Goal: Transaction & Acquisition: Book appointment/travel/reservation

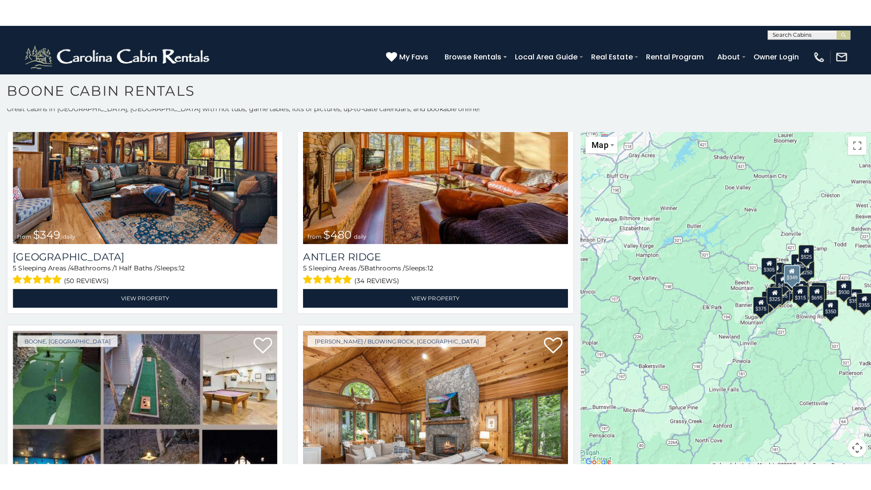
scroll to position [8, 0]
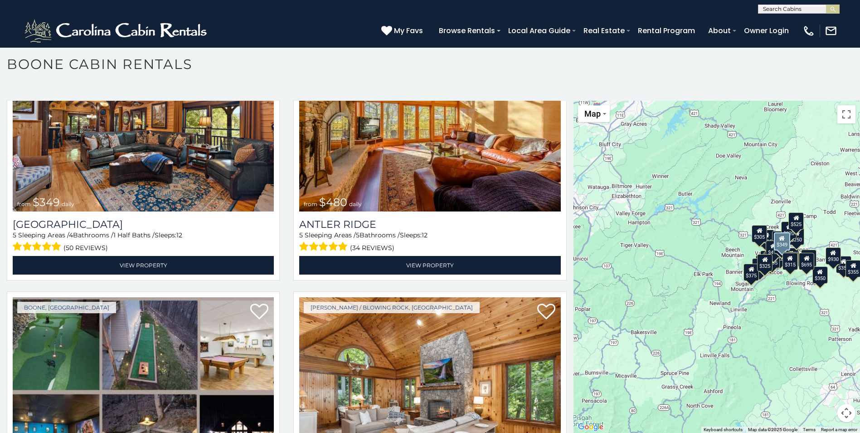
click at [704, 329] on div "$349 $480 $525 $315 $355 $675 $635 $930 $400 $451 $330 $400 $485 $460 $395 $255…" at bounding box center [717, 267] width 287 height 332
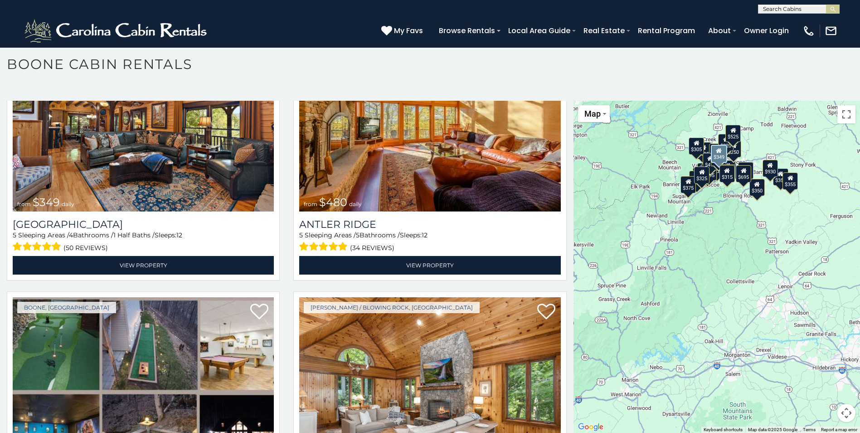
drag, startPoint x: 805, startPoint y: 326, endPoint x: 741, endPoint y: 232, distance: 113.2
click at [741, 232] on div "$349 $480 $525 $315 $355 $675 $635 $930 $400 $451 $330 $400 $485 $460 $395 $255…" at bounding box center [717, 267] width 287 height 332
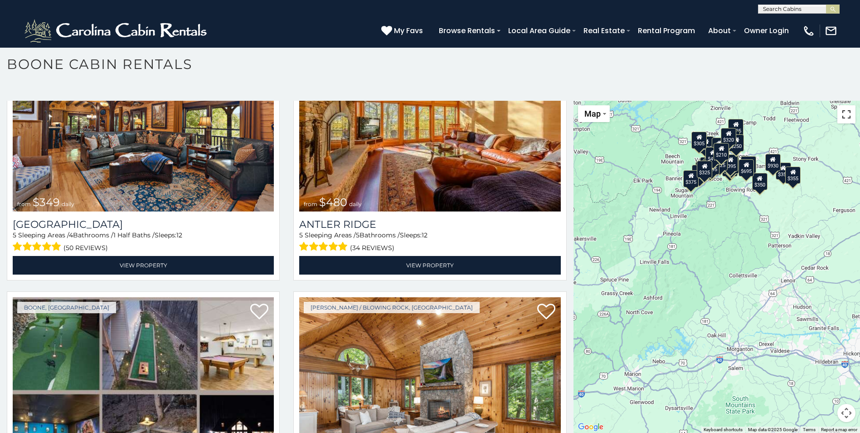
drag, startPoint x: 840, startPoint y: 117, endPoint x: 842, endPoint y: 150, distance: 33.6
click at [840, 117] on button "Toggle fullscreen view" at bounding box center [847, 114] width 18 height 18
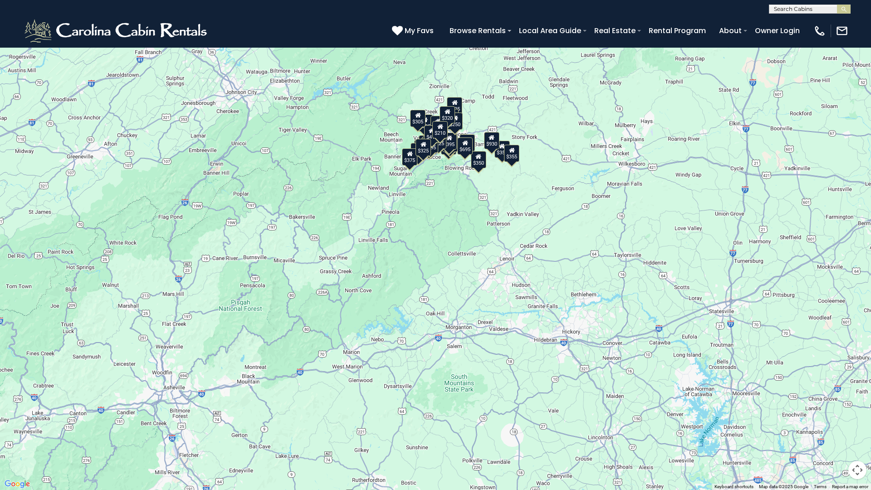
click at [606, 260] on div "$349 $480 $525 $315 $355 $675 $635 $930 $400 $451 $330 $400 $485 $460 $395 $255…" at bounding box center [435, 245] width 871 height 490
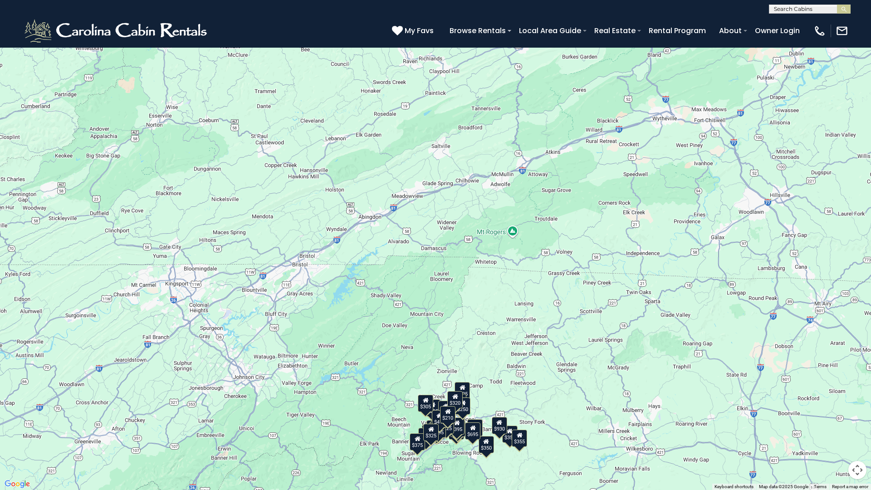
drag, startPoint x: 588, startPoint y: 153, endPoint x: 591, endPoint y: 430, distance: 277.1
click at [595, 432] on div "$349 $480 $525 $315 $355 $675 $635 $930 $400 $451 $330 $400 $485 $460 $395 $255…" at bounding box center [435, 245] width 871 height 490
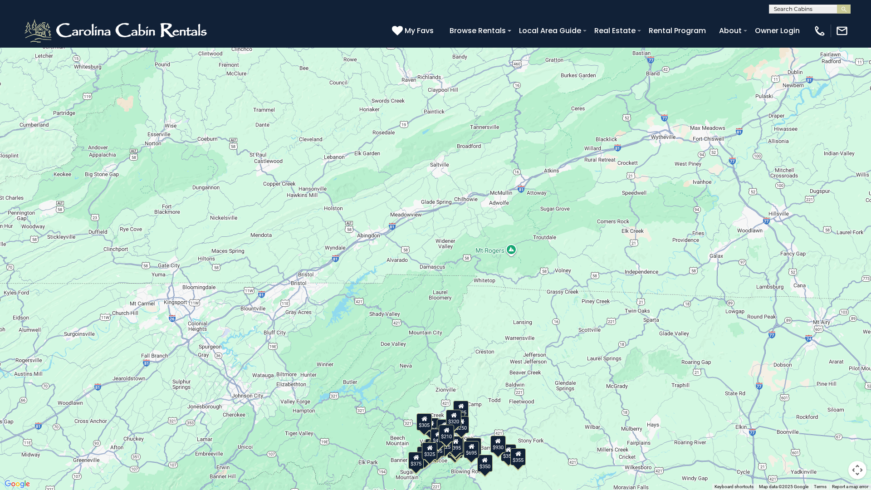
drag, startPoint x: 596, startPoint y: 353, endPoint x: 584, endPoint y: 190, distance: 163.3
click at [585, 194] on div "$349 $480 $525 $315 $355 $675 $635 $930 $400 $451 $330 $400 $485 $460 $395 $255…" at bounding box center [435, 245] width 871 height 490
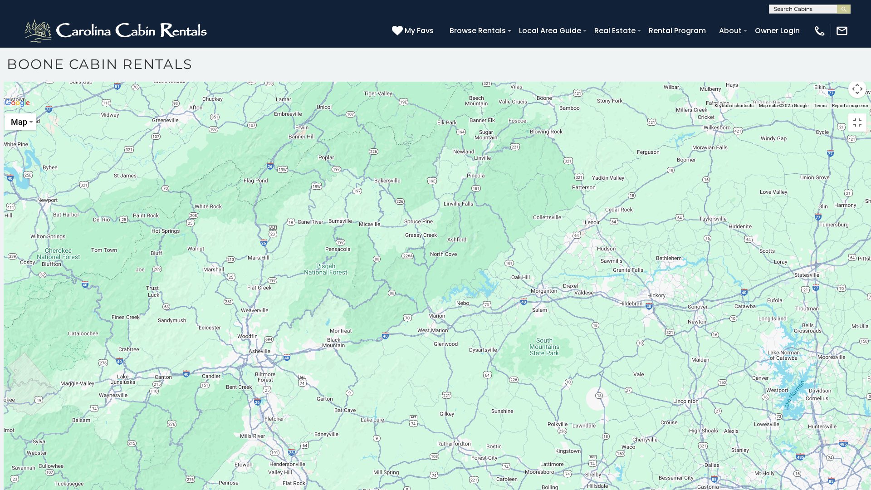
drag, startPoint x: 614, startPoint y: 224, endPoint x: 744, endPoint y: 384, distance: 206.7
click at [745, 109] on div at bounding box center [435, 109] width 871 height 0
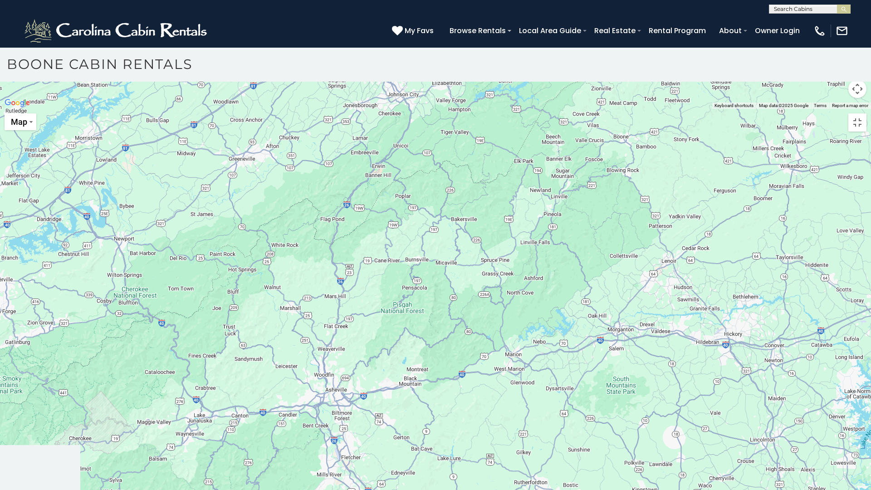
drag, startPoint x: 567, startPoint y: 312, endPoint x: 567, endPoint y: 371, distance: 59.9
click at [564, 109] on div at bounding box center [435, 109] width 871 height 0
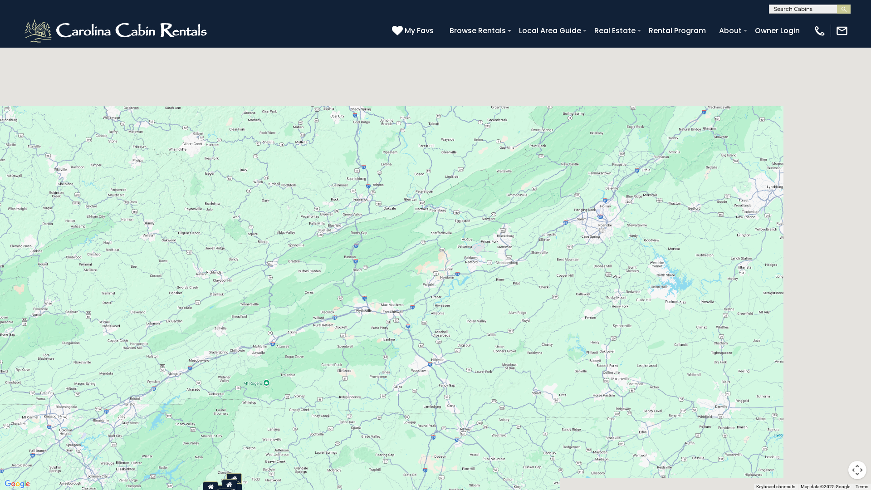
drag, startPoint x: 737, startPoint y: 271, endPoint x: 458, endPoint y: 388, distance: 302.5
click at [439, 425] on div "$349 $480 $525 $315 $355 $675 $635 $930 $400 $451 $330 $400 $485 $460 $395 $255…" at bounding box center [435, 245] width 871 height 490
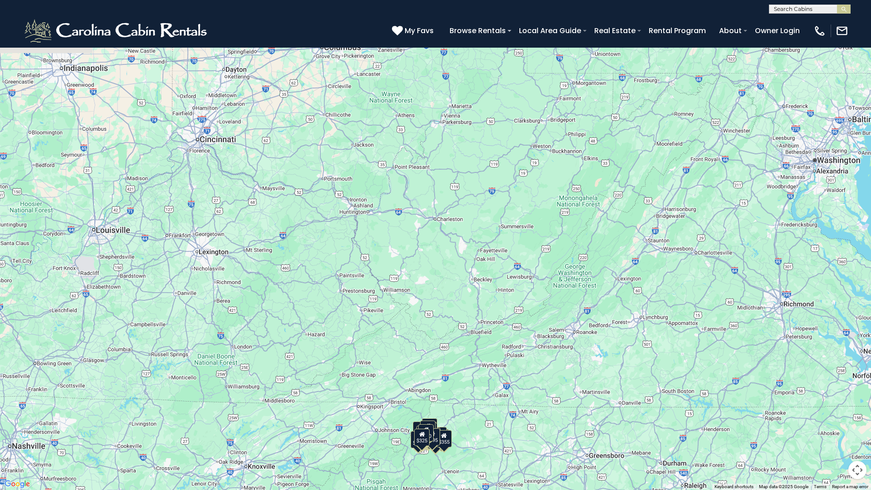
drag, startPoint x: 606, startPoint y: 271, endPoint x: 842, endPoint y: 315, distance: 240.3
click at [844, 318] on div "$349 $480 $525 $315 $355 $675 $635 $930 $400 $451 $330 $400 $485 $460 $395 $255…" at bounding box center [435, 245] width 871 height 490
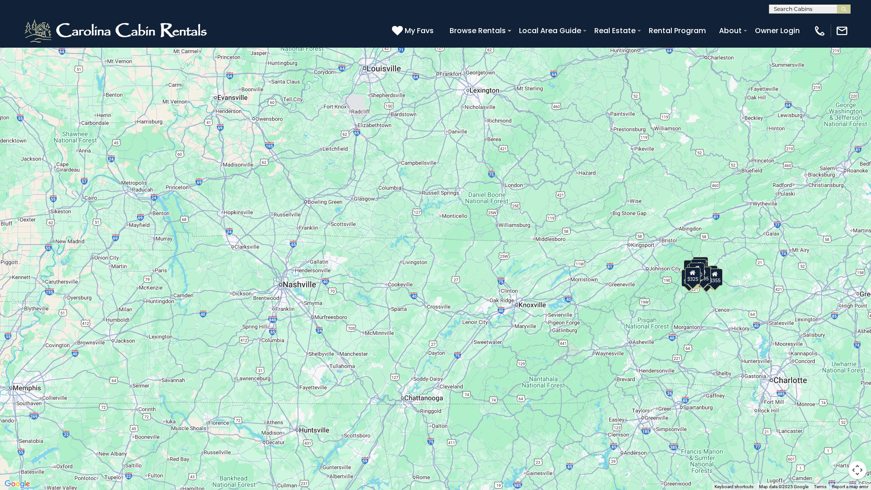
drag, startPoint x: 371, startPoint y: 309, endPoint x: 472, endPoint y: 233, distance: 126.6
click at [472, 233] on div "$349 $480 $525 $315 $355 $675 $635 $930 $400 $451 $330 $400 $485 $460 $395 $255…" at bounding box center [435, 245] width 871 height 490
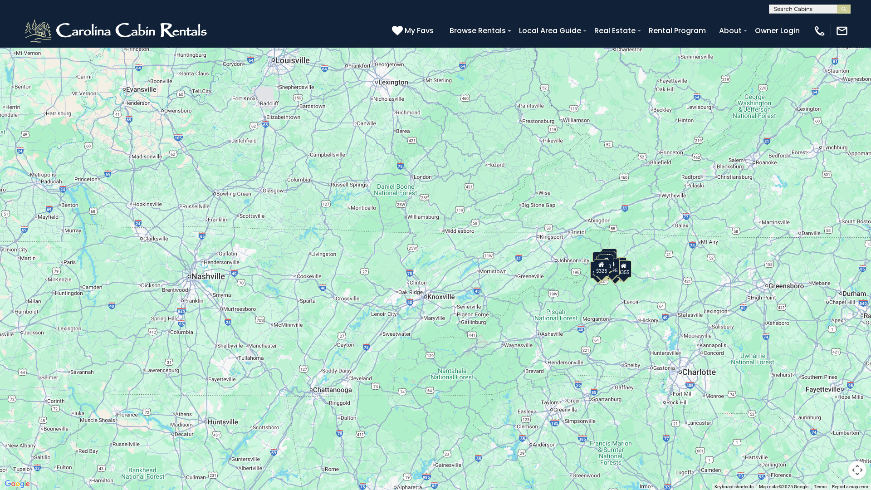
drag, startPoint x: 629, startPoint y: 303, endPoint x: 542, endPoint y: 300, distance: 87.1
click at [542, 300] on div "$349 $480 $525 $315 $355 $675 $635 $930 $400 $451 $330 $400 $485 $460 $395 $255…" at bounding box center [435, 245] width 871 height 490
click at [598, 287] on div "$349 $480 $525 $315 $355 $675 $635 $930 $400 $451 $330 $400 $485 $460 $395 $255…" at bounding box center [435, 245] width 871 height 490
click at [613, 275] on div "$695" at bounding box center [611, 267] width 15 height 17
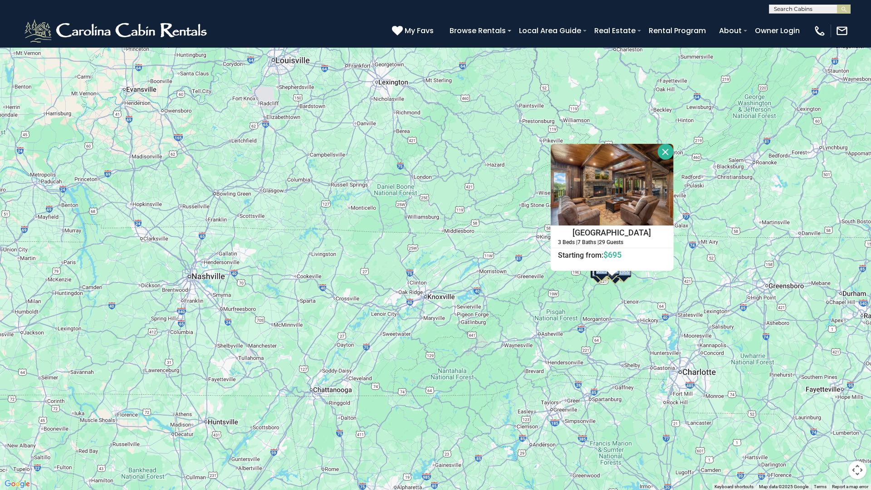
click at [613, 275] on div at bounding box center [611, 273] width 11 height 5
click at [663, 148] on button "Close" at bounding box center [665, 152] width 16 height 16
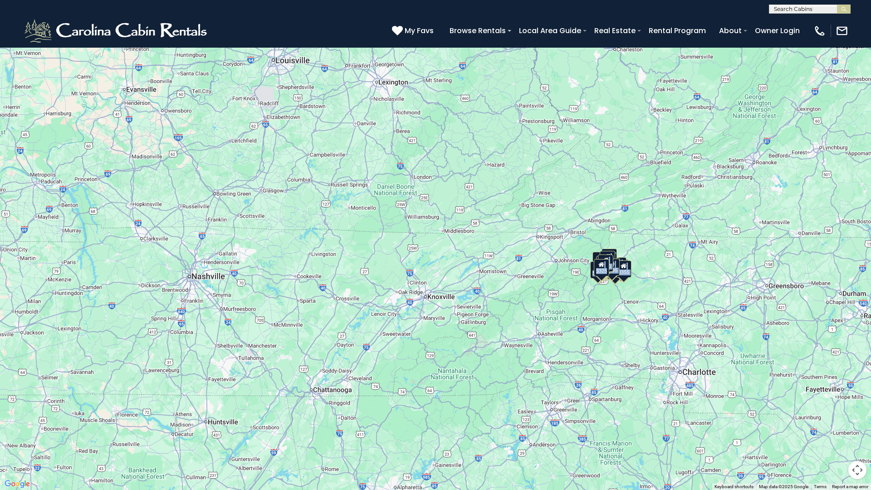
click at [615, 375] on div "$349 $480 $525 $315 $355 $675 $635 $930 $400 $451 $330 $400 $485 $460 $395 $255…" at bounding box center [435, 245] width 871 height 490
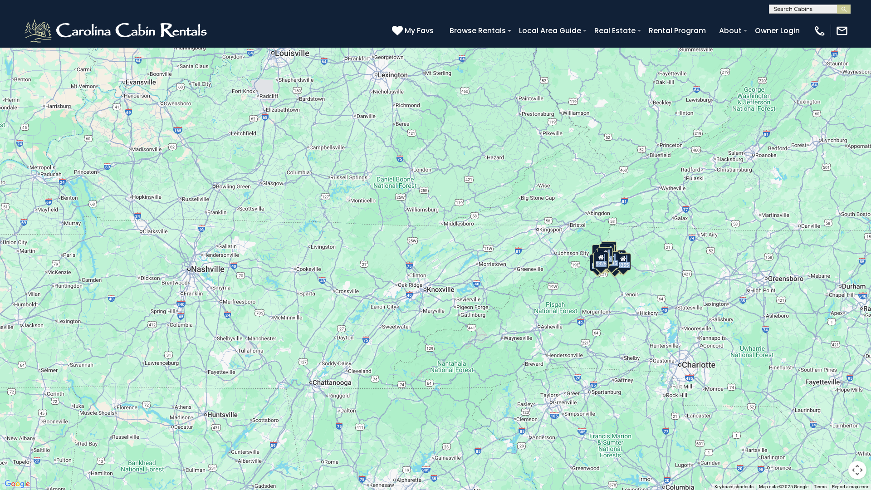
drag, startPoint x: 615, startPoint y: 375, endPoint x: 614, endPoint y: 366, distance: 8.7
click at [614, 366] on div "$349 $480 $525 $315 $355 $675 $635 $930 $400 $451 $330 $400 $485 $460 $395 $255…" at bounding box center [435, 245] width 871 height 490
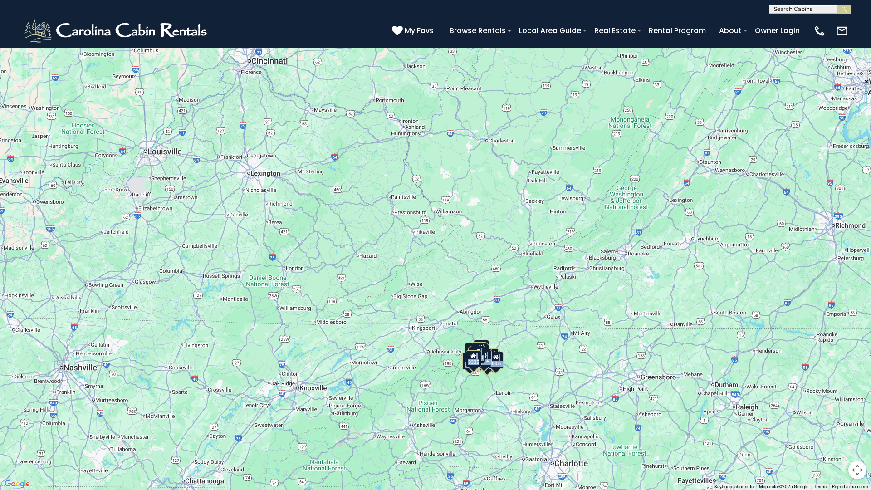
drag, startPoint x: 534, startPoint y: 298, endPoint x: 445, endPoint y: 336, distance: 96.1
click at [401, 405] on div "$349 $480 $525 $315 $355 $675 $635 $930 $400 $451 $330 $400 $485 $460 $395 $255…" at bounding box center [435, 245] width 871 height 490
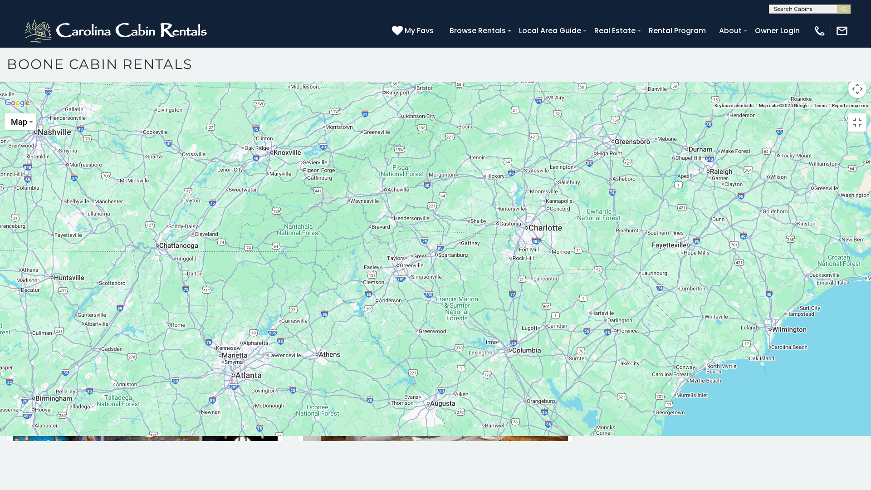
drag, startPoint x: 554, startPoint y: 293, endPoint x: 541, endPoint y: 179, distance: 115.1
click at [541, 109] on div at bounding box center [435, 109] width 871 height 0
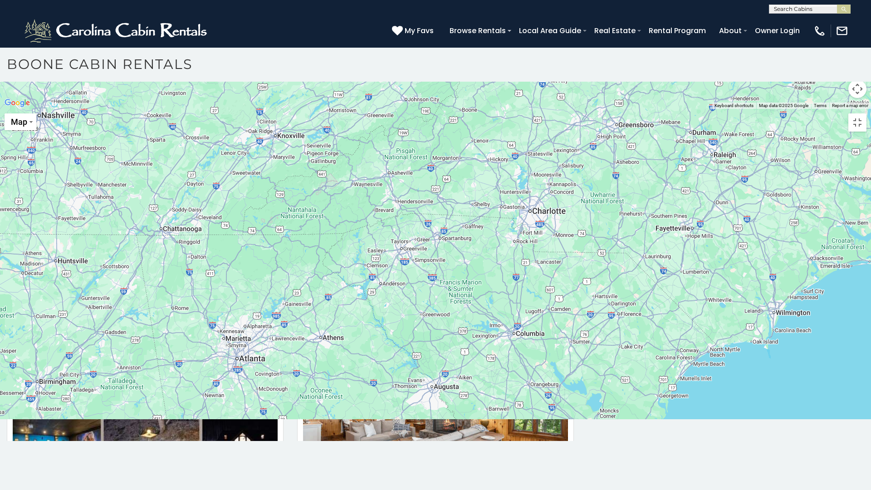
drag, startPoint x: 450, startPoint y: 357, endPoint x: 491, endPoint y: 256, distance: 108.7
click at [491, 109] on div at bounding box center [435, 109] width 871 height 0
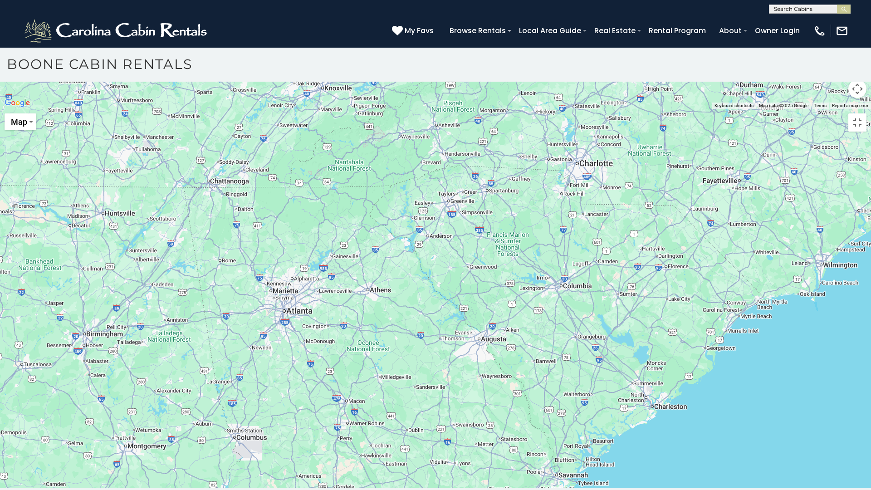
drag, startPoint x: 496, startPoint y: 210, endPoint x: 519, endPoint y: 270, distance: 63.9
click at [519, 109] on div at bounding box center [435, 109] width 871 height 0
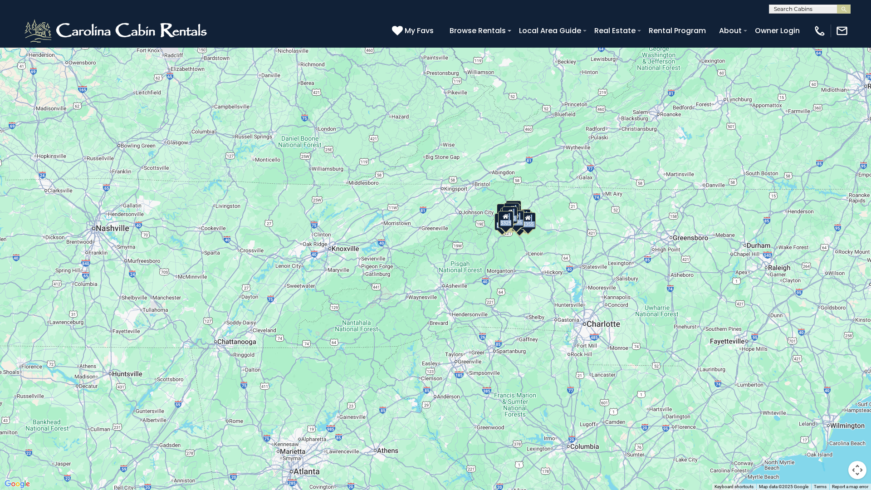
click at [523, 245] on div "$349 $480 $525 $315 $355 $675 $635 $930 $400 $451 $330 $400 $485 $460 $395 $255…" at bounding box center [870, 245] width 871 height 0
click at [530, 226] on div "$355" at bounding box center [527, 220] width 15 height 17
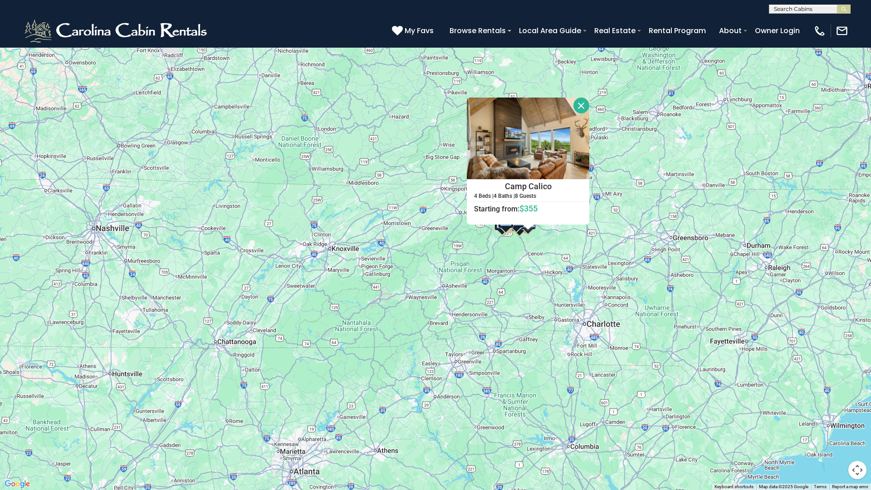
click at [581, 106] on button "Close" at bounding box center [581, 106] width 16 height 16
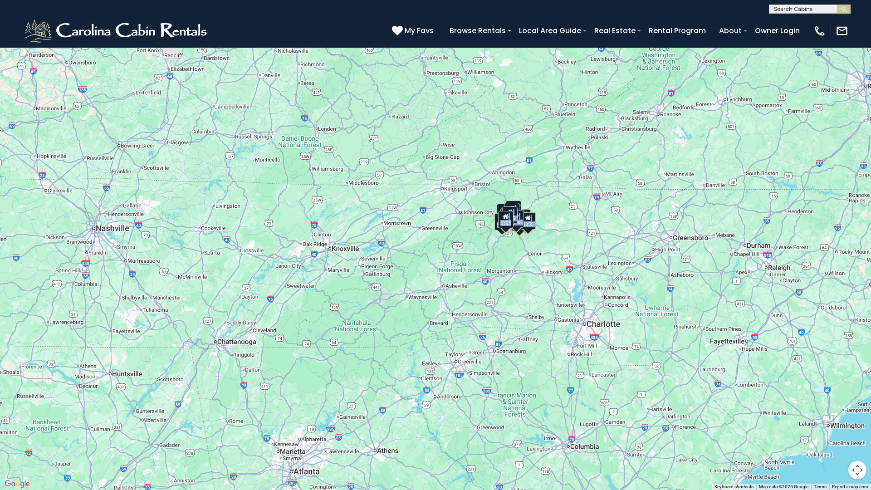
click at [33, 16] on button "Map" at bounding box center [21, 13] width 32 height 17
click at [646, 143] on div "$349 $480 $525 $315 $355 $675 $635 $930 $400 $451 $330 $400 $485 $460 $395 $255…" at bounding box center [435, 245] width 871 height 490
click at [860, 432] on button "Map camera controls" at bounding box center [857, 470] width 18 height 18
click at [835, 426] on button "Zoom in" at bounding box center [834, 424] width 18 height 18
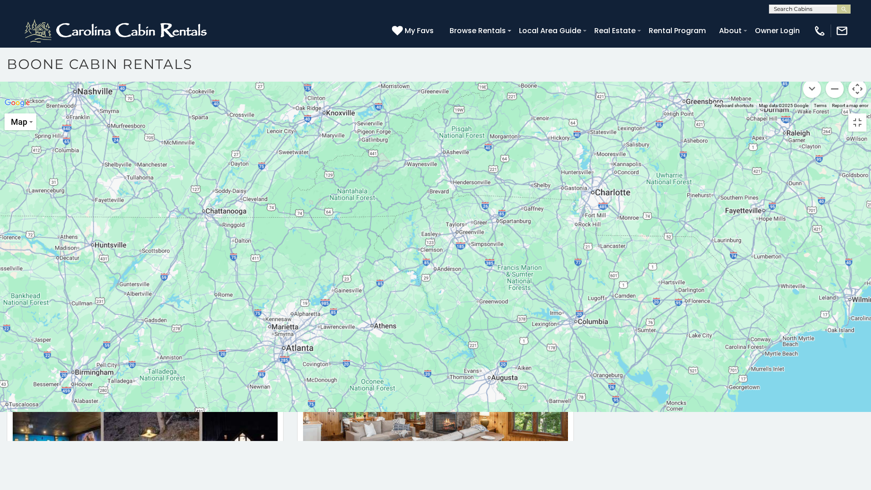
click at [835, 53] on button "Zoom in" at bounding box center [834, 43] width 18 height 18
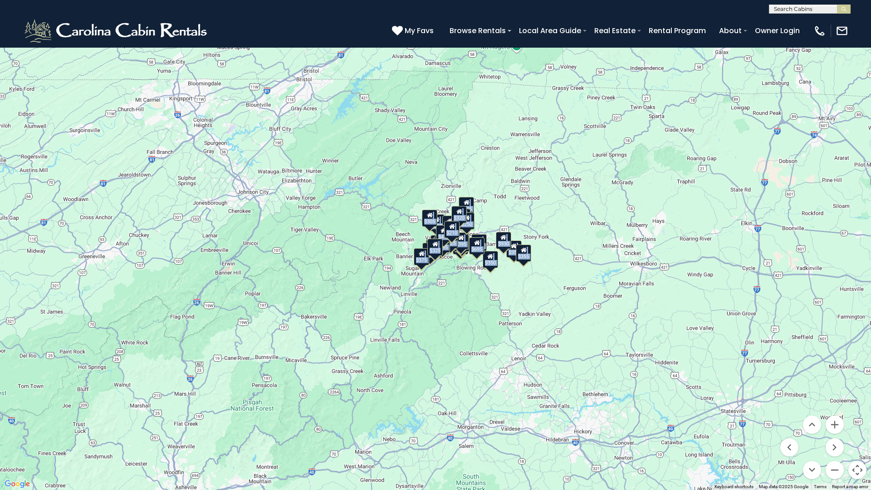
drag, startPoint x: 622, startPoint y: 256, endPoint x: 419, endPoint y: 303, distance: 208.4
click at [417, 305] on div "$349 $480 $525 $315 $355 $675 $635 $930 $400 $451 $330 $400 $485 $460 $395 $255…" at bounding box center [435, 245] width 871 height 490
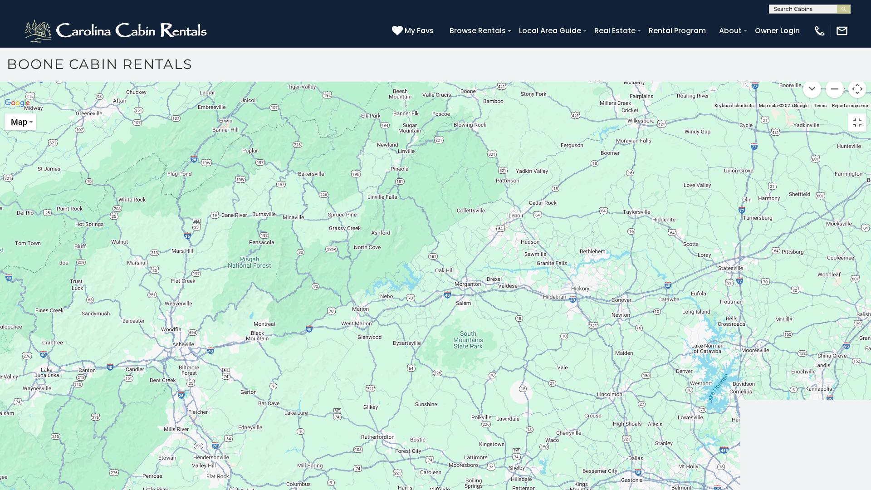
click at [855, 98] on button "Map camera controls" at bounding box center [857, 89] width 18 height 18
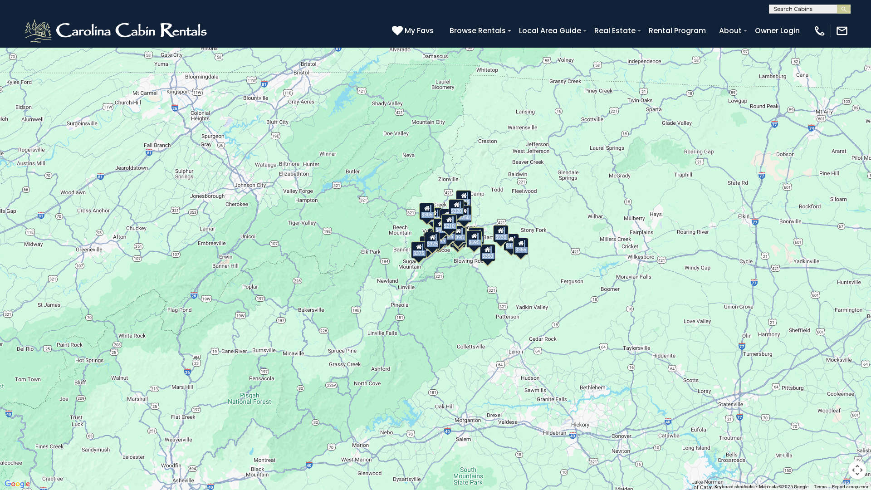
click at [857, 432] on button "Map camera controls" at bounding box center [857, 470] width 18 height 18
click at [836, 424] on button "Zoom in" at bounding box center [834, 424] width 18 height 18
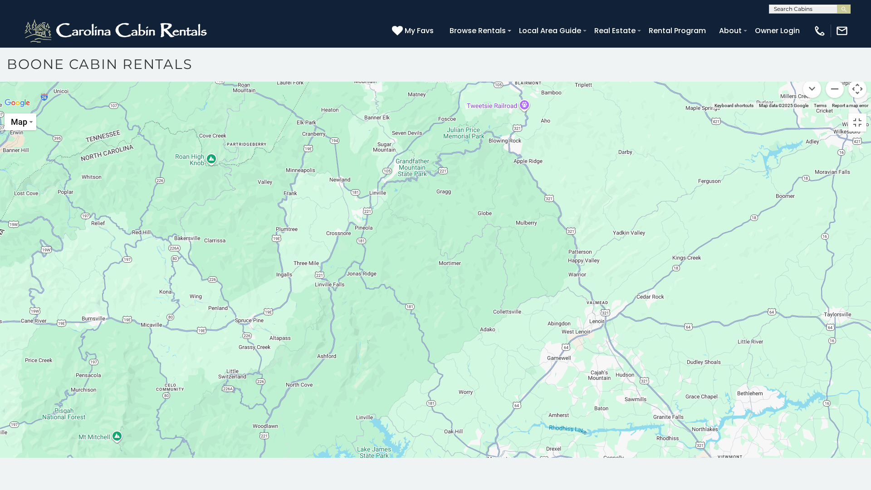
click at [836, 53] on button "Zoom in" at bounding box center [834, 43] width 18 height 18
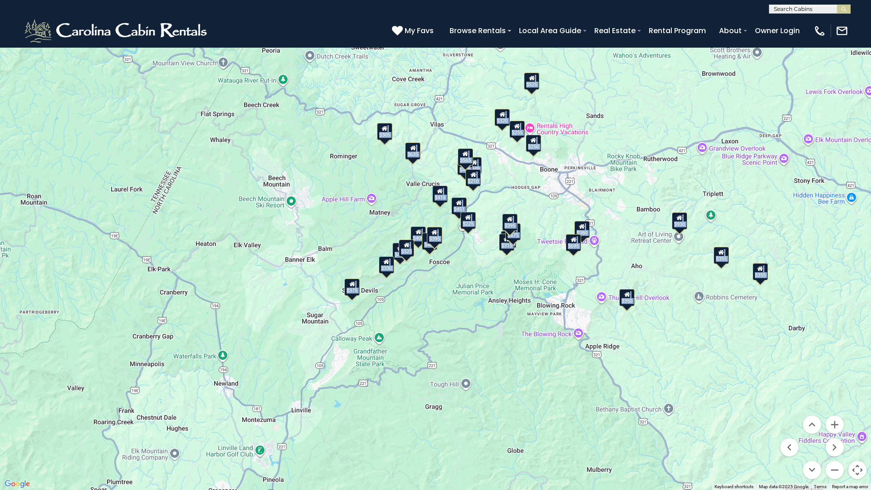
drag, startPoint x: 564, startPoint y: 337, endPoint x: 543, endPoint y: 335, distance: 20.5
click at [543, 335] on div "$349 $480 $525 $315 $355 $675 $635 $930 $400 $451 $330 $400 $485 $460 $395 $255…" at bounding box center [435, 245] width 871 height 490
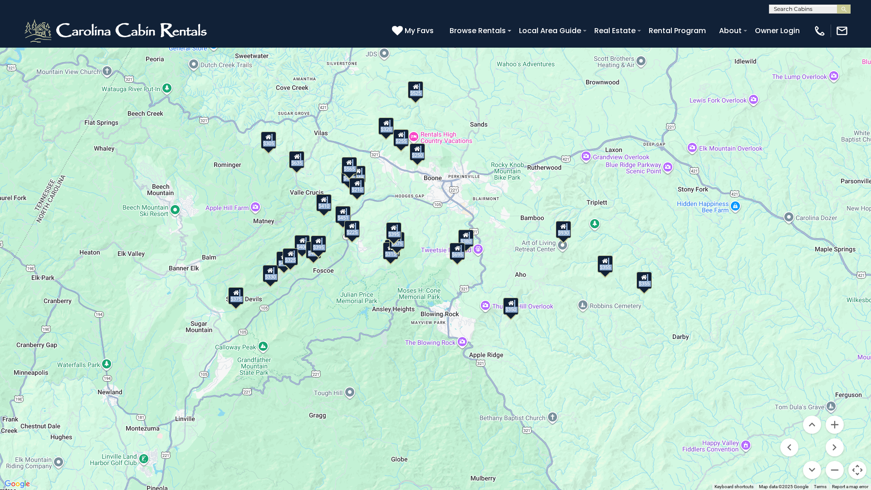
drag, startPoint x: 462, startPoint y: 343, endPoint x: 347, endPoint y: 352, distance: 115.1
click at [347, 352] on div "$349 $480 $525 $315 $355 $675 $635 $930 $400 $451 $330 $400 $485 $460 $395 $255…" at bounding box center [435, 245] width 871 height 490
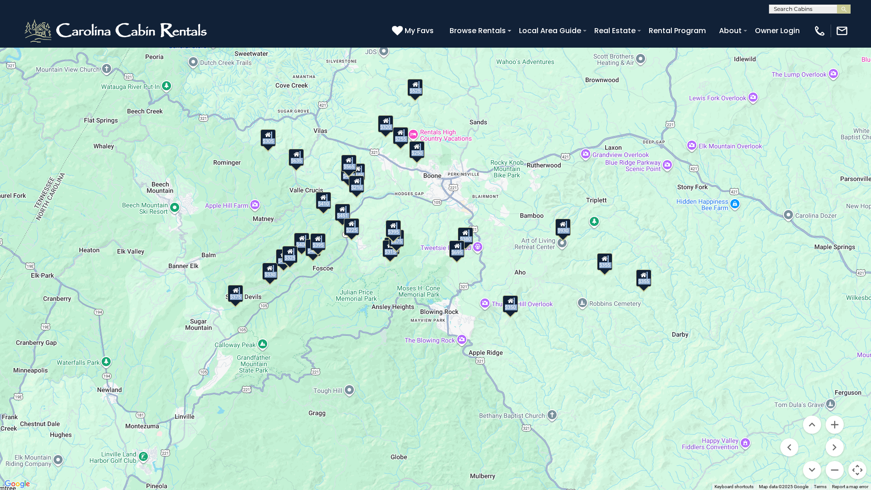
click at [623, 63] on div "$349 $480 $525 $315 $355 $675 $635 $930 $400 $451 $330 $400 $485 $460 $395 $255…" at bounding box center [435, 245] width 871 height 490
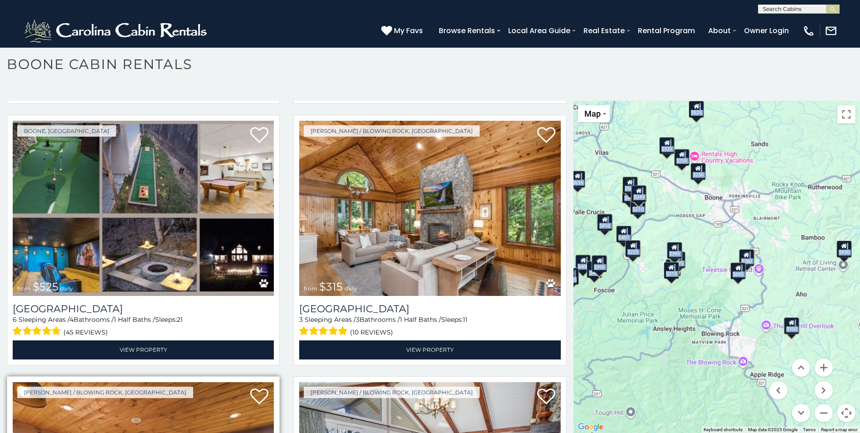
scroll to position [272, 0]
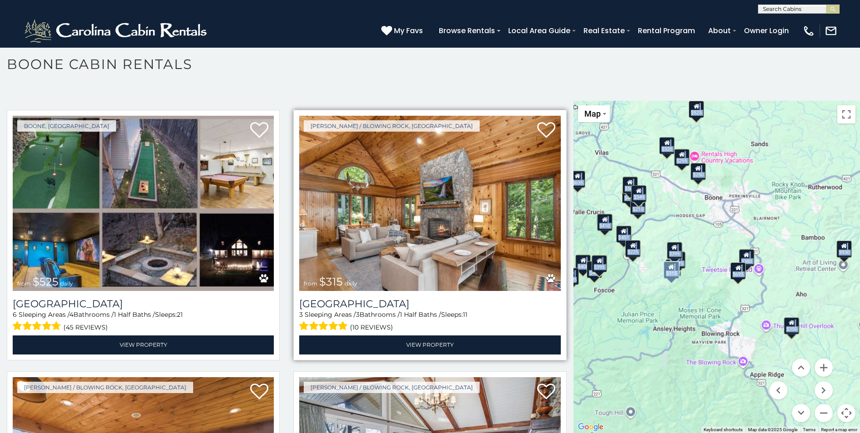
click at [394, 158] on img at bounding box center [429, 203] width 261 height 175
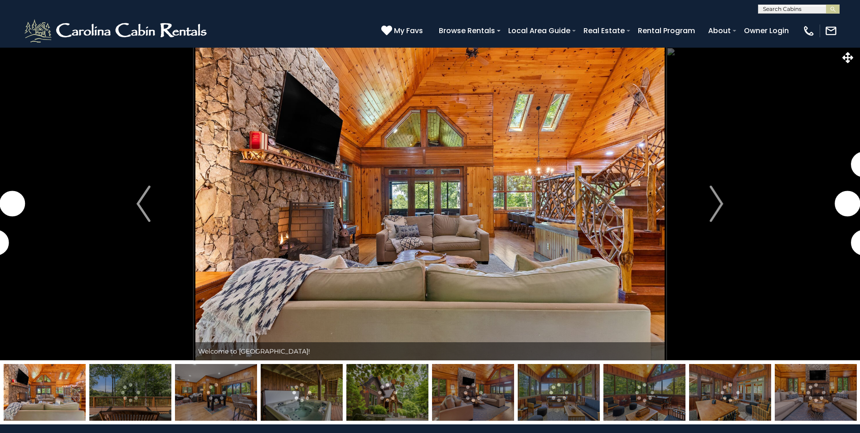
click at [721, 203] on img "Next" at bounding box center [717, 204] width 14 height 36
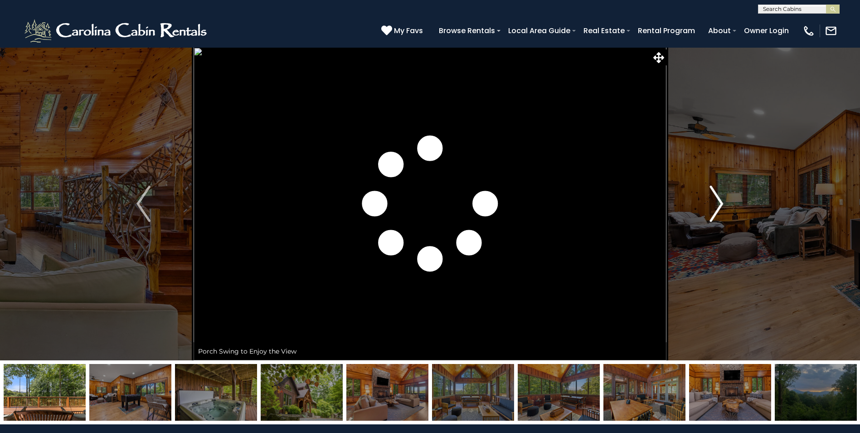
click at [720, 204] on img "Next" at bounding box center [717, 204] width 14 height 36
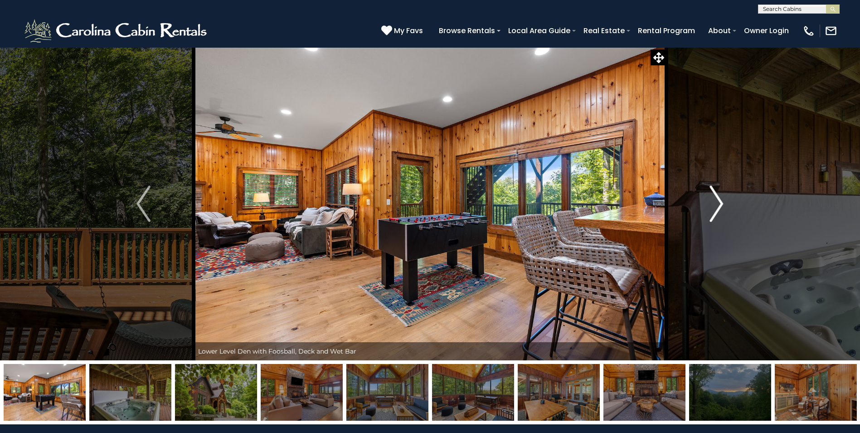
click at [720, 204] on img "Next" at bounding box center [717, 204] width 14 height 36
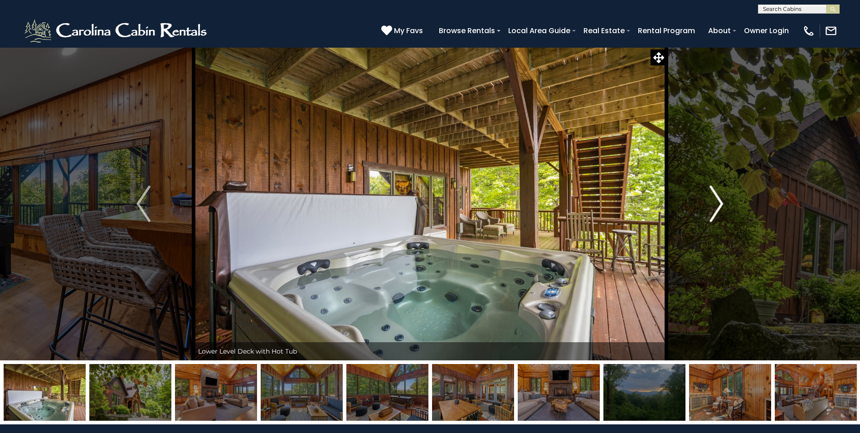
click at [724, 201] on button "Next" at bounding box center [717, 203] width 100 height 313
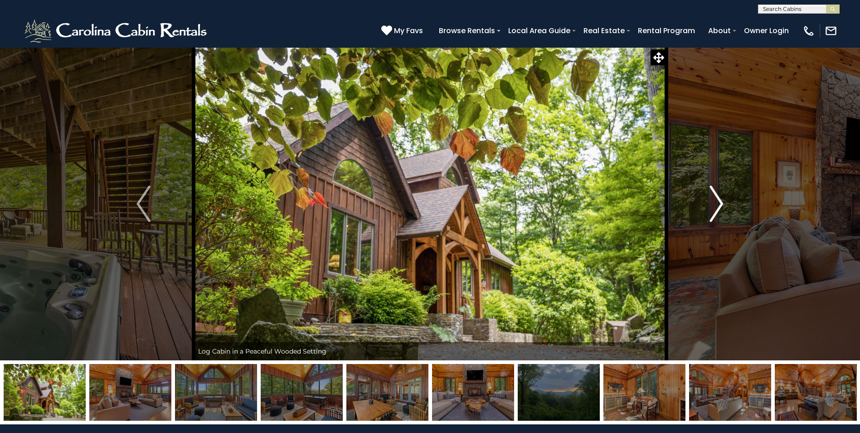
click at [724, 201] on button "Next" at bounding box center [717, 203] width 100 height 313
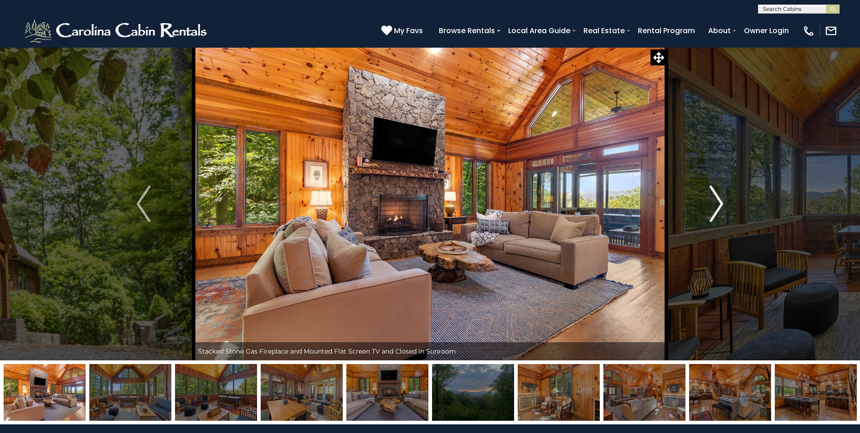
click at [721, 201] on img "Next" at bounding box center [717, 204] width 14 height 36
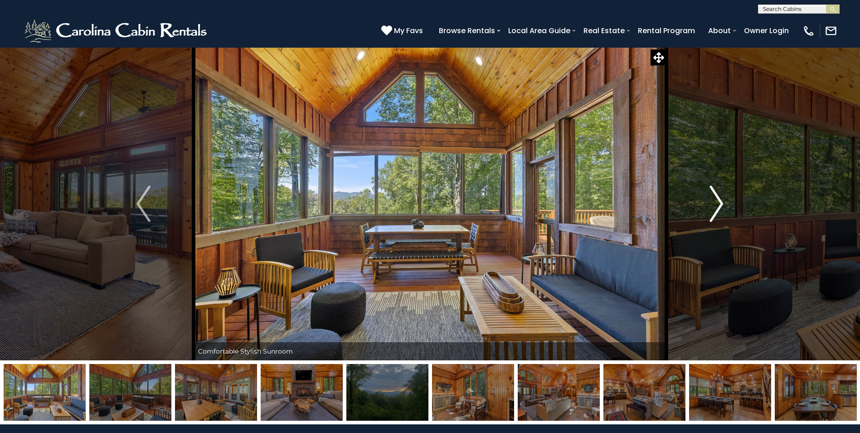
click at [718, 205] on img "Next" at bounding box center [717, 204] width 14 height 36
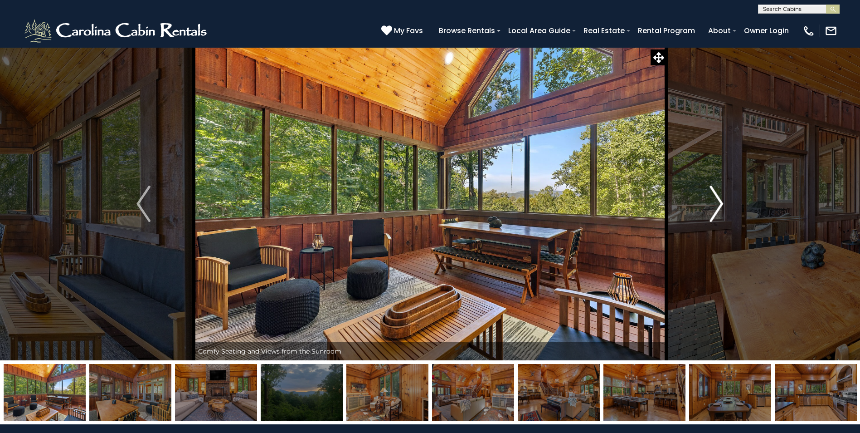
click at [718, 201] on img "Next" at bounding box center [717, 204] width 14 height 36
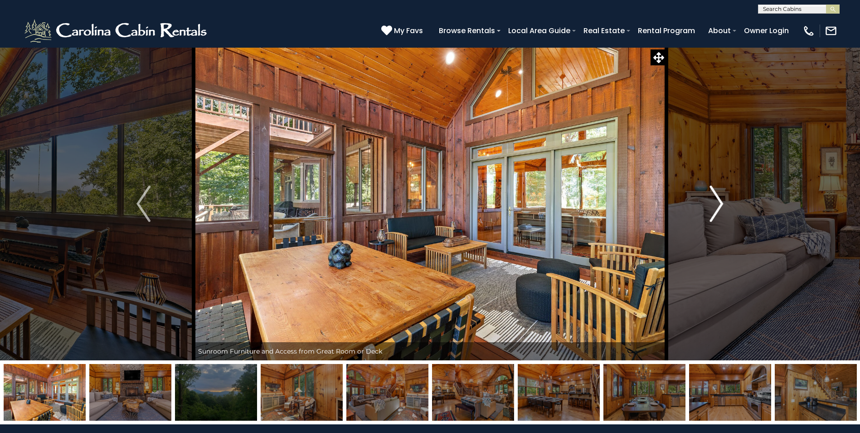
click at [718, 201] on img "Next" at bounding box center [717, 204] width 14 height 36
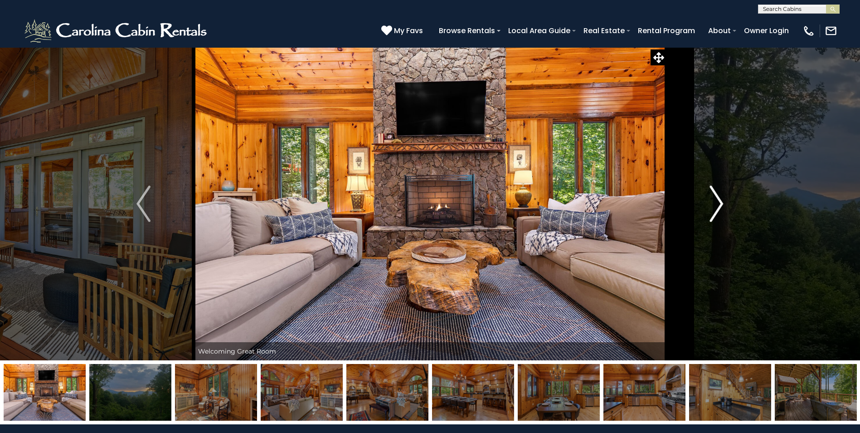
click at [718, 201] on img "Next" at bounding box center [717, 204] width 14 height 36
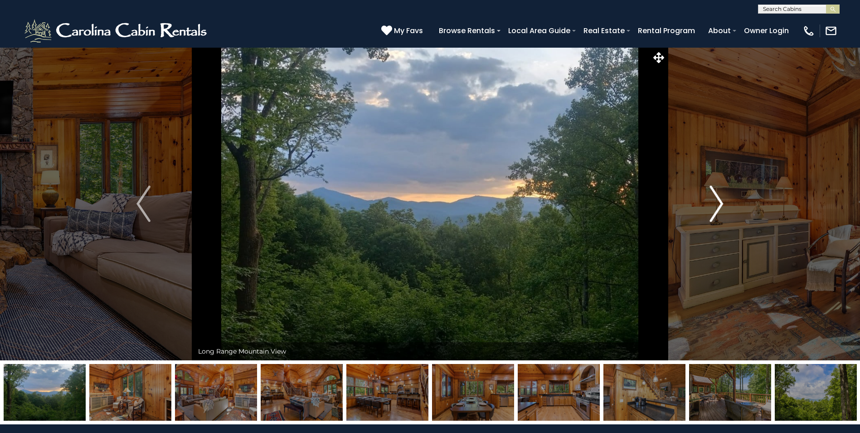
click at [718, 201] on img "Next" at bounding box center [717, 204] width 14 height 36
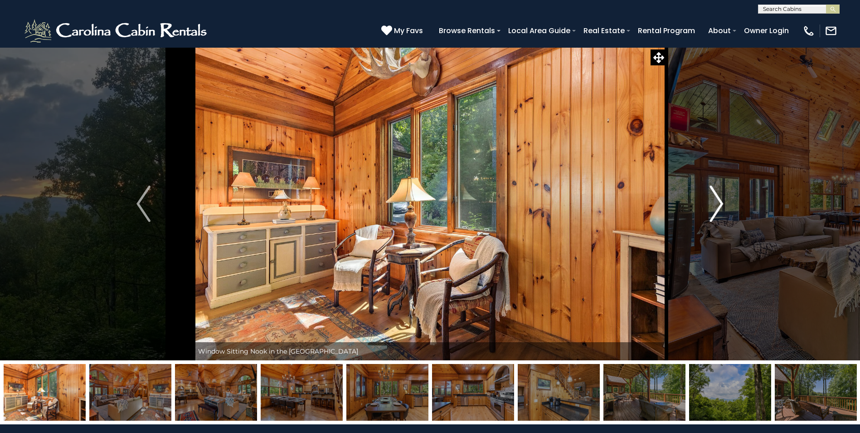
click at [718, 201] on img "Next" at bounding box center [717, 204] width 14 height 36
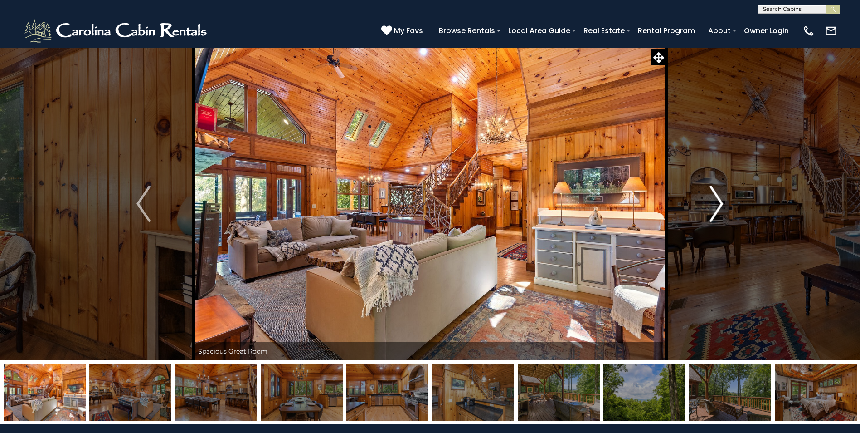
click at [718, 201] on img "Next" at bounding box center [717, 204] width 14 height 36
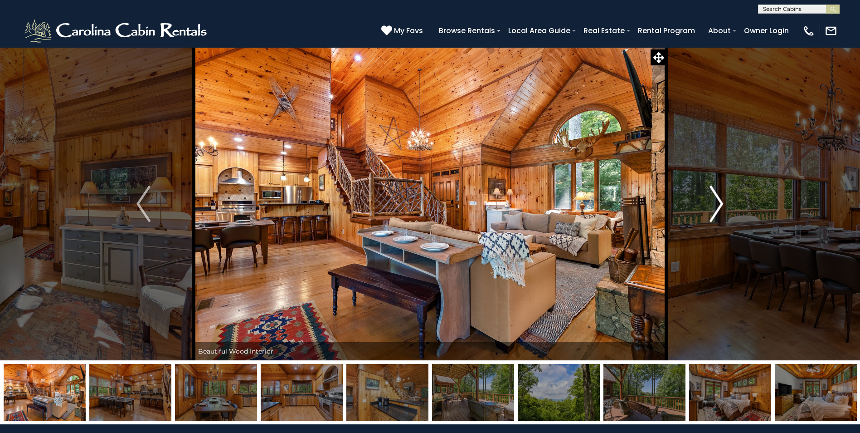
click at [718, 201] on img "Next" at bounding box center [717, 204] width 14 height 36
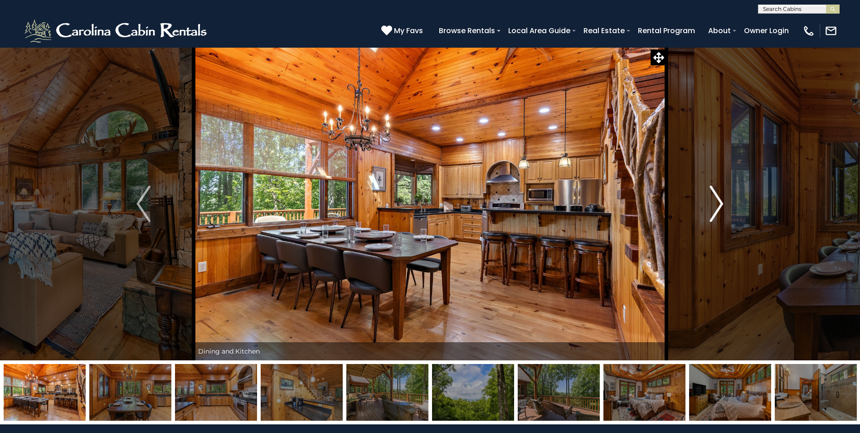
click at [718, 201] on img "Next" at bounding box center [717, 204] width 14 height 36
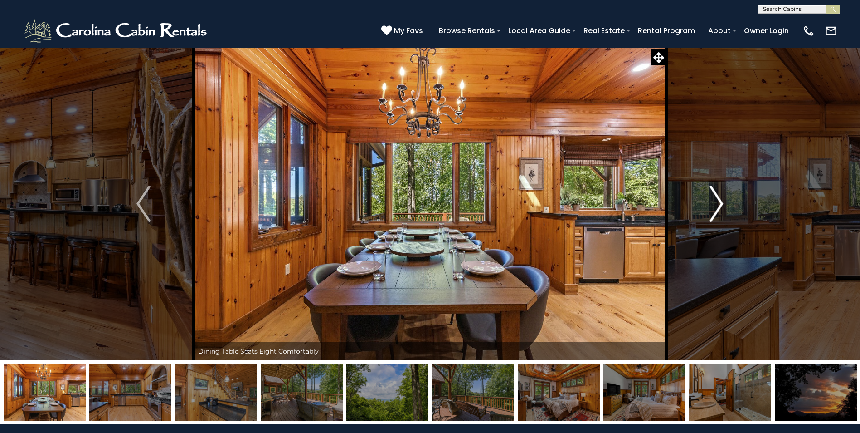
click at [718, 201] on img "Next" at bounding box center [717, 204] width 14 height 36
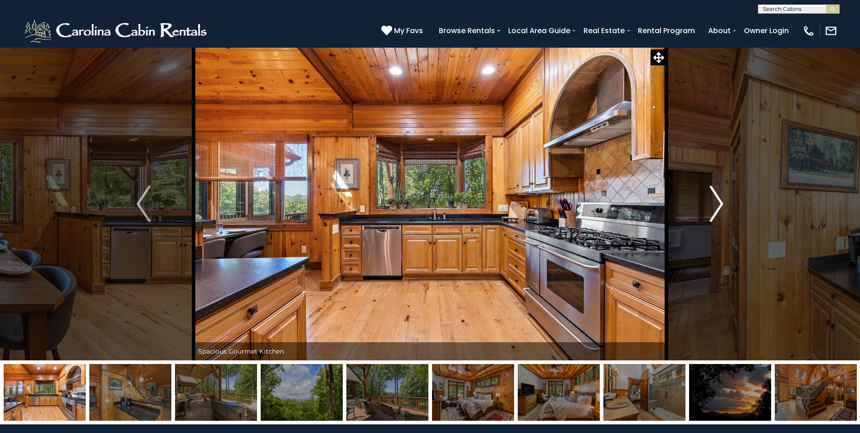
click at [718, 201] on img "Next" at bounding box center [717, 204] width 14 height 36
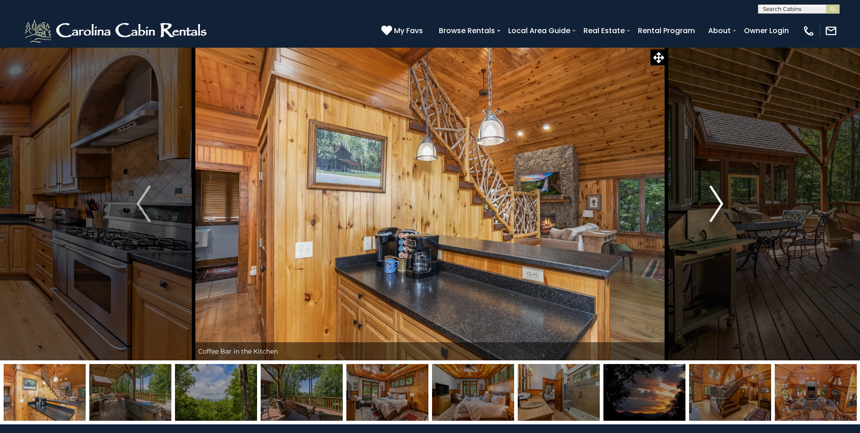
click at [718, 201] on img "Next" at bounding box center [717, 204] width 14 height 36
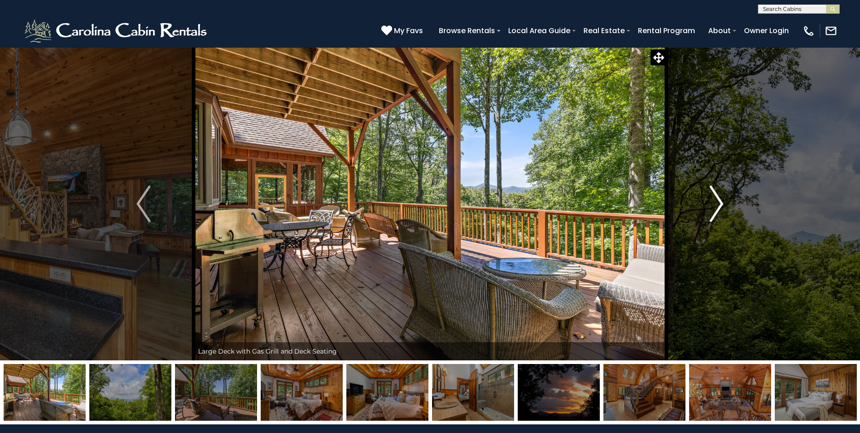
click at [721, 203] on img "Next" at bounding box center [717, 204] width 14 height 36
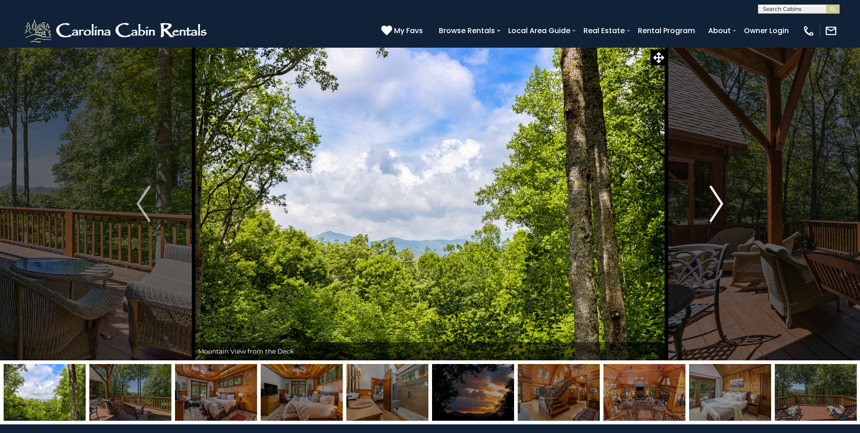
click at [721, 200] on img "Next" at bounding box center [717, 204] width 14 height 36
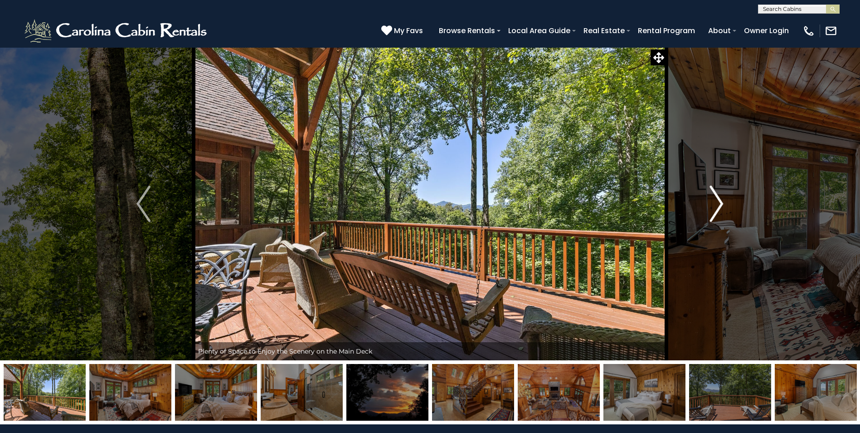
click at [717, 201] on img "Next" at bounding box center [717, 204] width 14 height 36
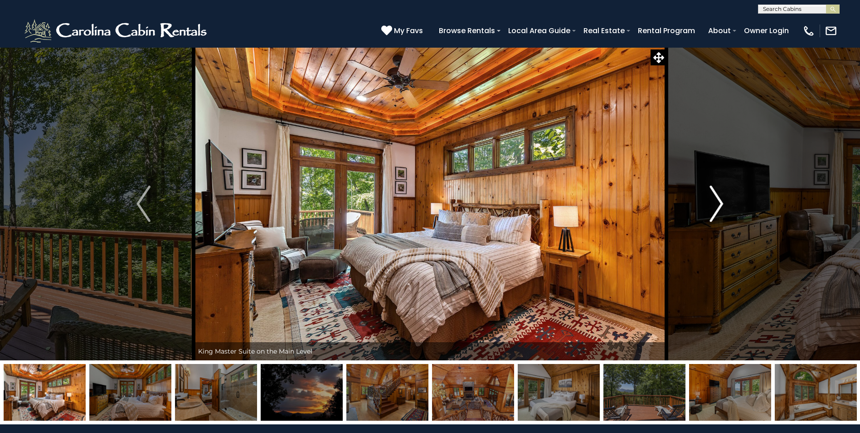
click at [717, 202] on img "Next" at bounding box center [717, 204] width 14 height 36
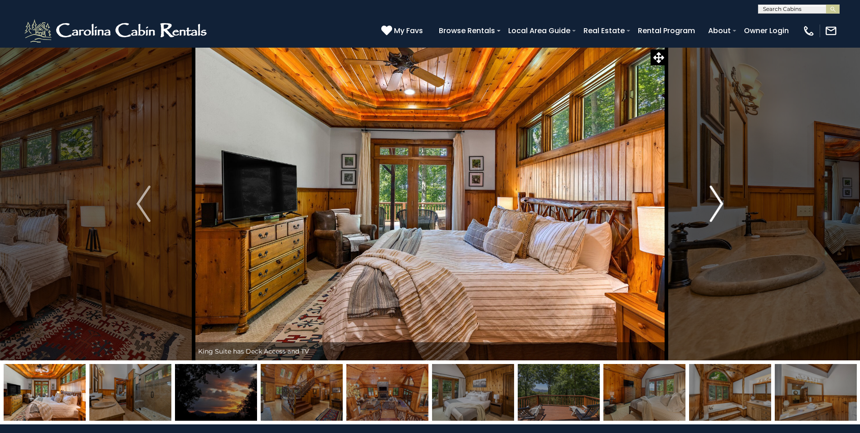
click at [720, 200] on img "Next" at bounding box center [717, 204] width 14 height 36
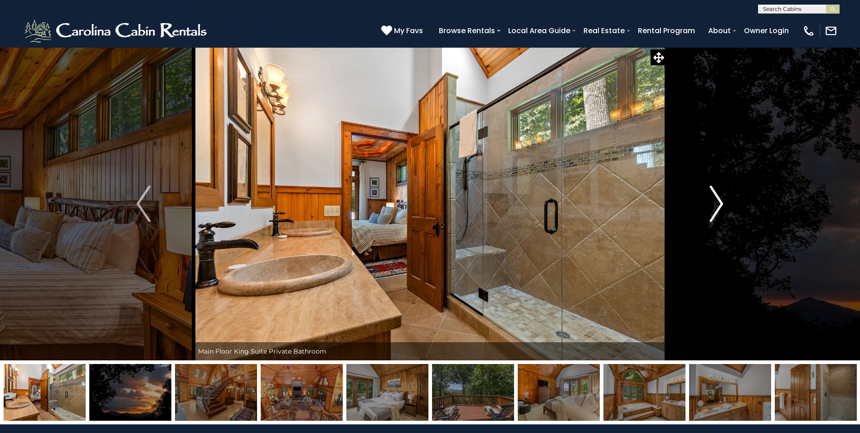
click at [720, 200] on img "Next" at bounding box center [717, 204] width 14 height 36
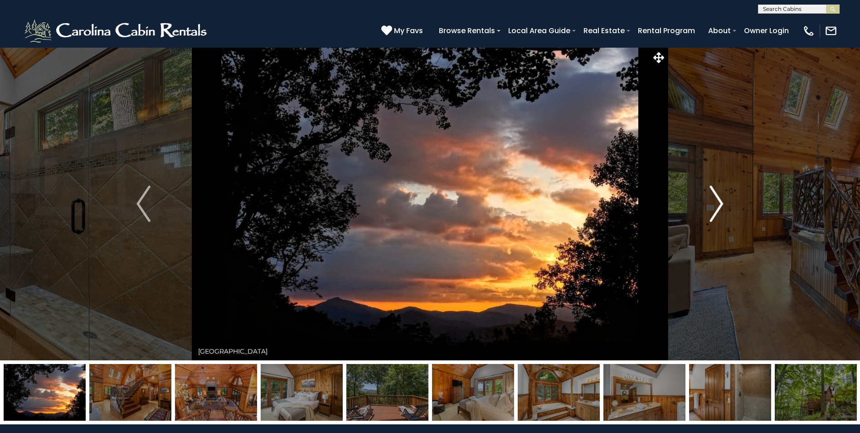
click at [720, 200] on img "Next" at bounding box center [717, 204] width 14 height 36
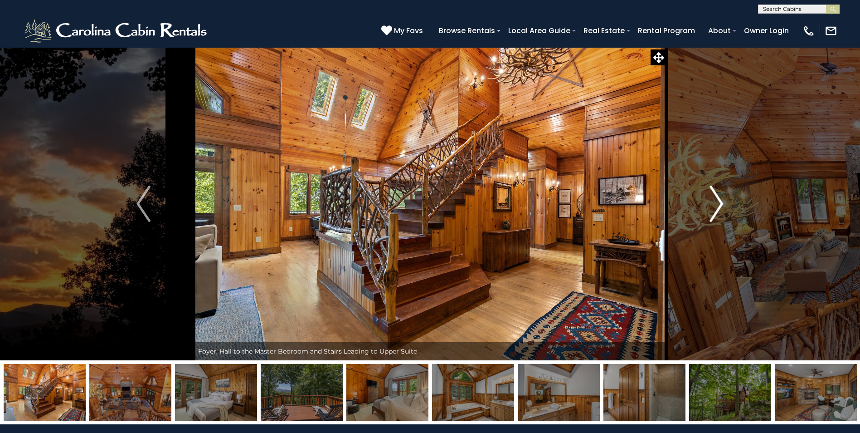
click at [718, 201] on img "Next" at bounding box center [717, 204] width 14 height 36
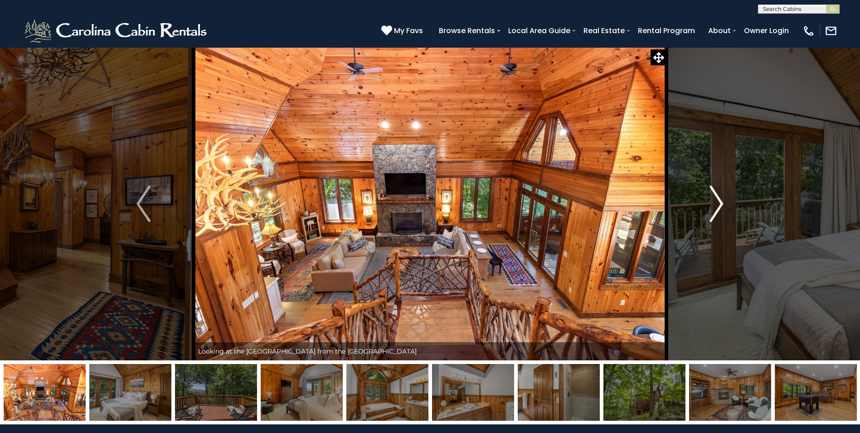
click at [718, 200] on img "Next" at bounding box center [717, 204] width 14 height 36
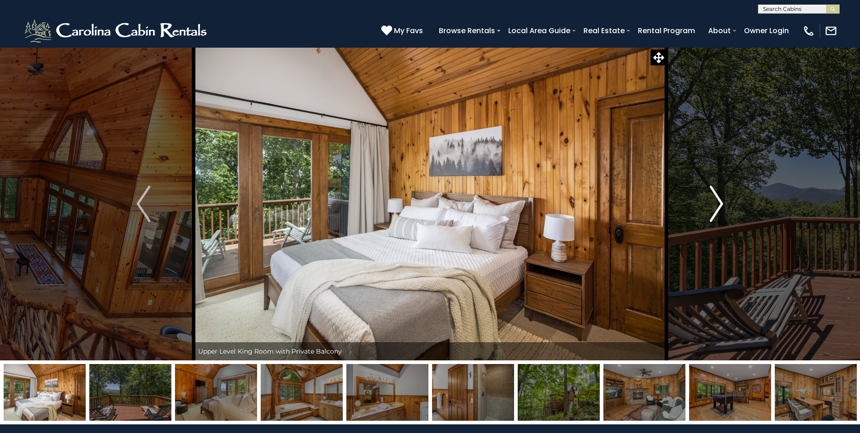
click at [716, 201] on img "Next" at bounding box center [717, 204] width 14 height 36
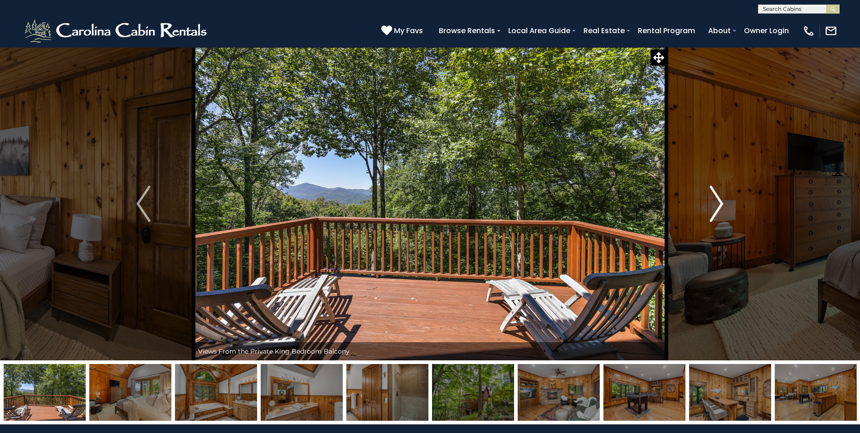
click at [716, 202] on img "Next" at bounding box center [717, 204] width 14 height 36
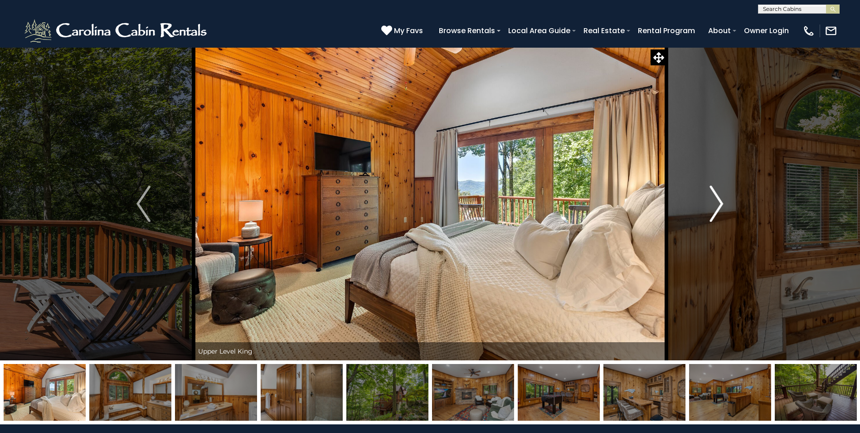
click at [716, 202] on img "Next" at bounding box center [717, 204] width 14 height 36
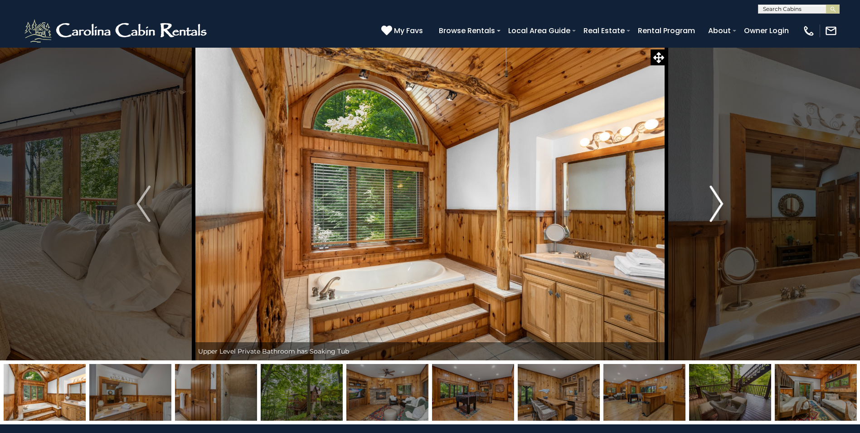
click at [717, 203] on img "Next" at bounding box center [717, 204] width 14 height 36
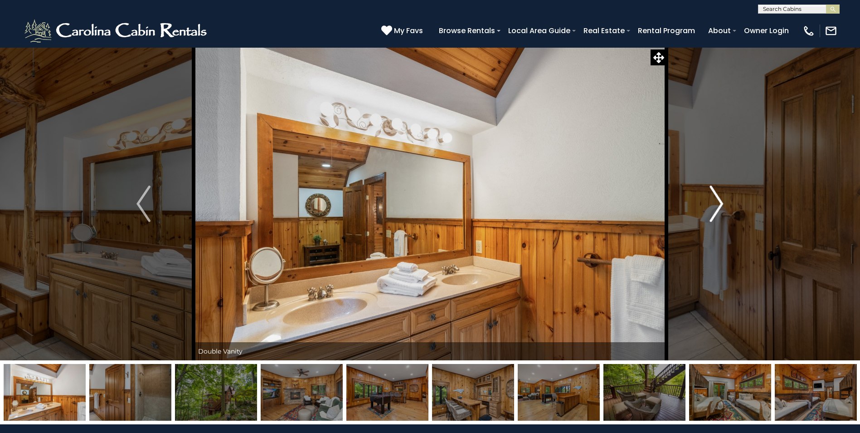
click at [717, 203] on img "Next" at bounding box center [717, 204] width 14 height 36
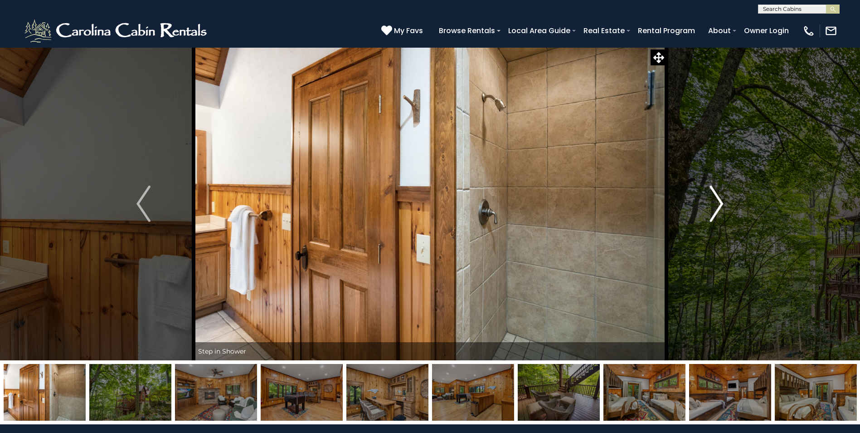
click at [717, 203] on img "Next" at bounding box center [717, 204] width 14 height 36
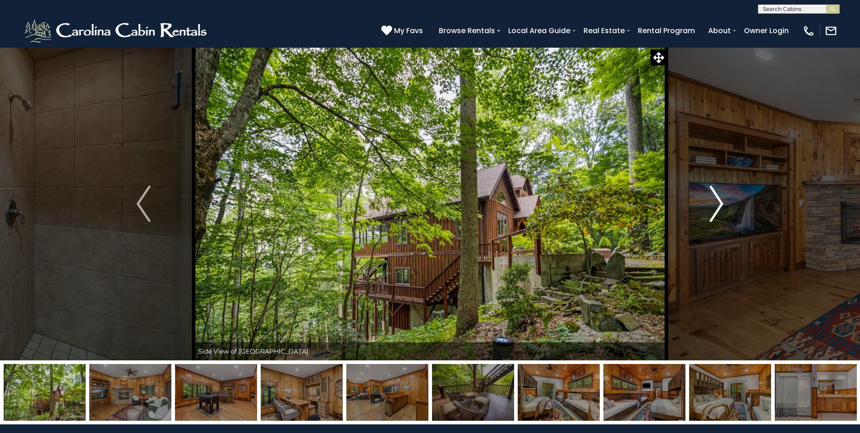
click at [716, 204] on img "Next" at bounding box center [717, 204] width 14 height 36
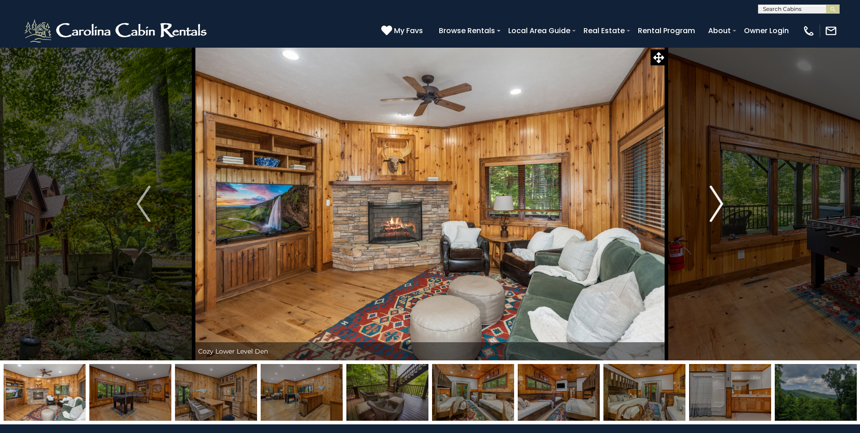
click at [716, 204] on img "Next" at bounding box center [717, 204] width 14 height 36
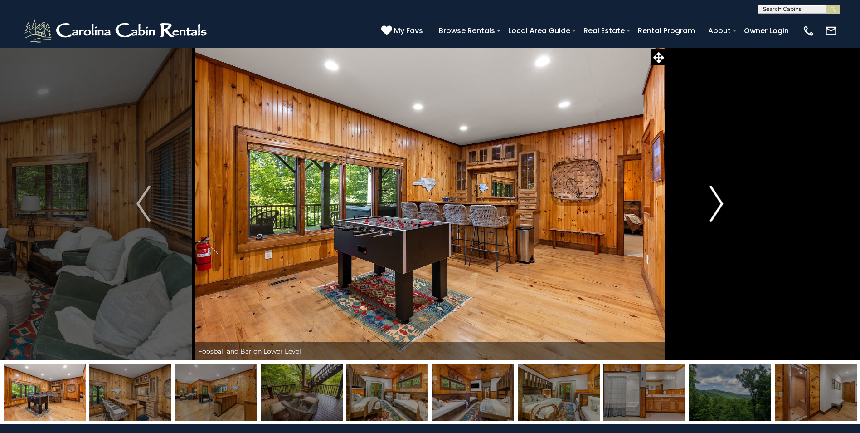
click at [716, 204] on img "Next" at bounding box center [717, 204] width 14 height 36
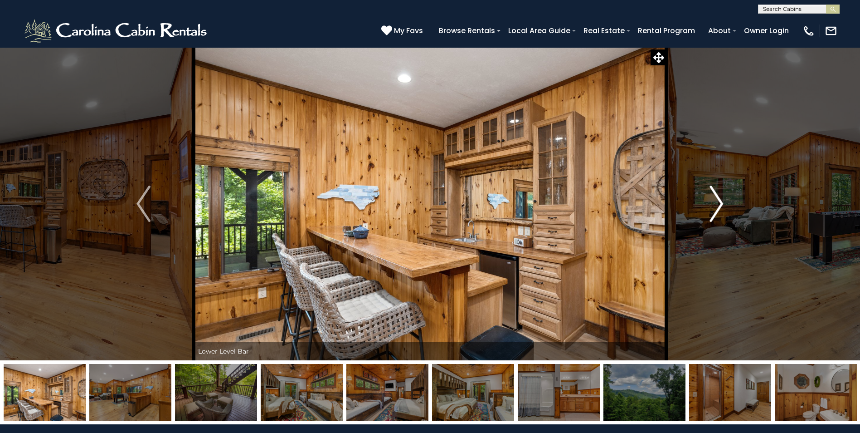
click at [716, 204] on img "Next" at bounding box center [717, 204] width 14 height 36
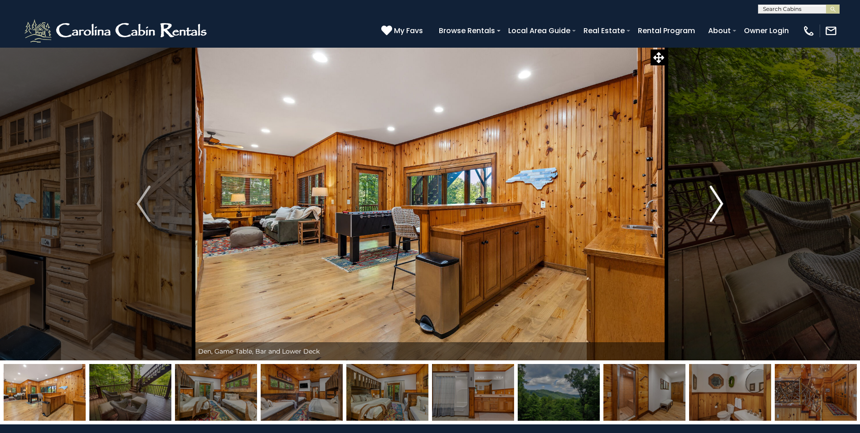
click at [714, 206] on img "Next" at bounding box center [717, 204] width 14 height 36
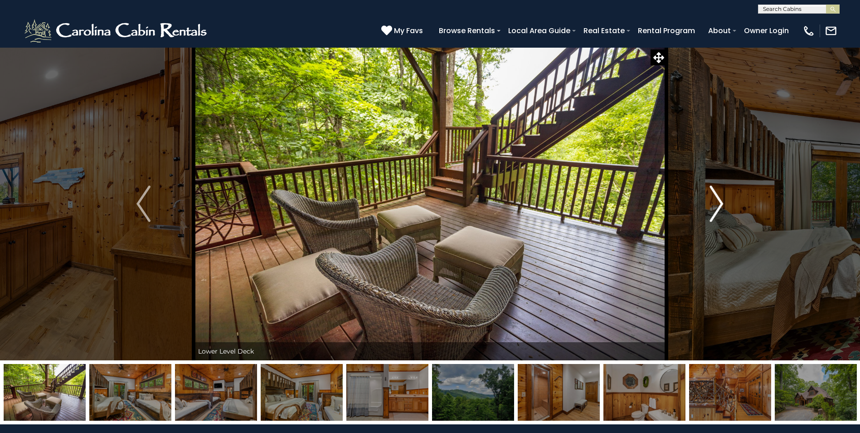
click at [714, 206] on img "Next" at bounding box center [717, 204] width 14 height 36
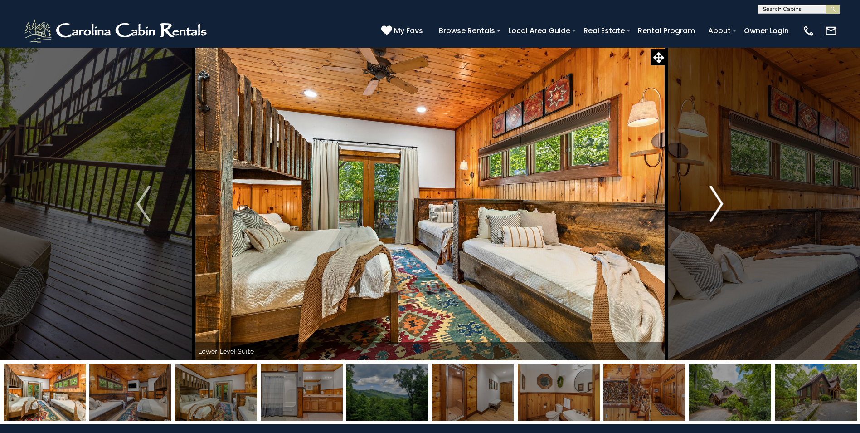
click at [719, 201] on img "Next" at bounding box center [717, 204] width 14 height 36
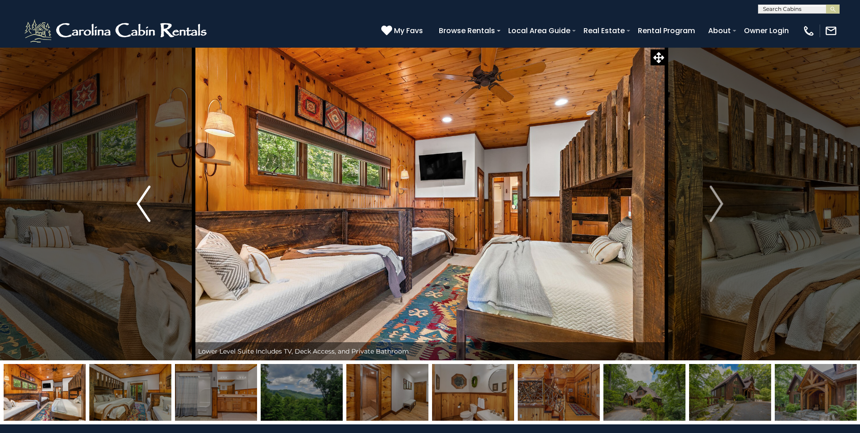
click at [140, 204] on img "Previous" at bounding box center [144, 204] width 14 height 36
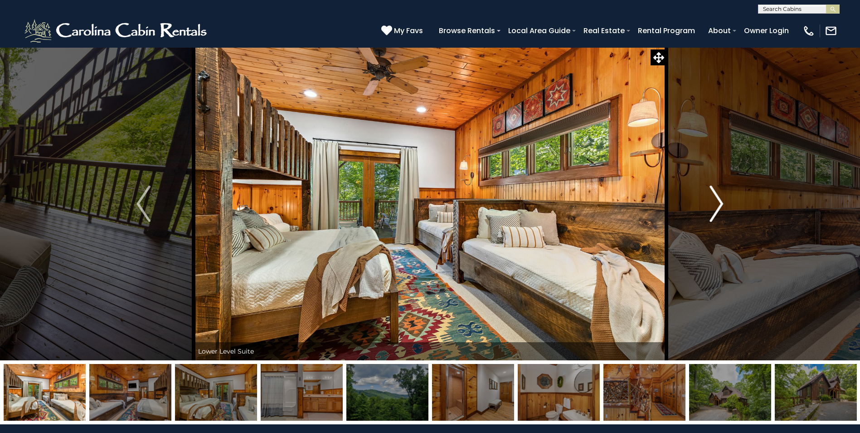
click at [715, 204] on img "Next" at bounding box center [717, 204] width 14 height 36
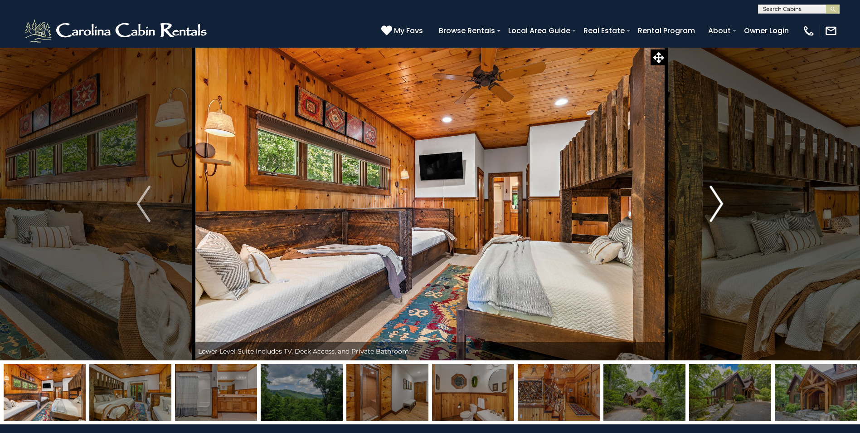
click at [717, 202] on img "Next" at bounding box center [717, 204] width 14 height 36
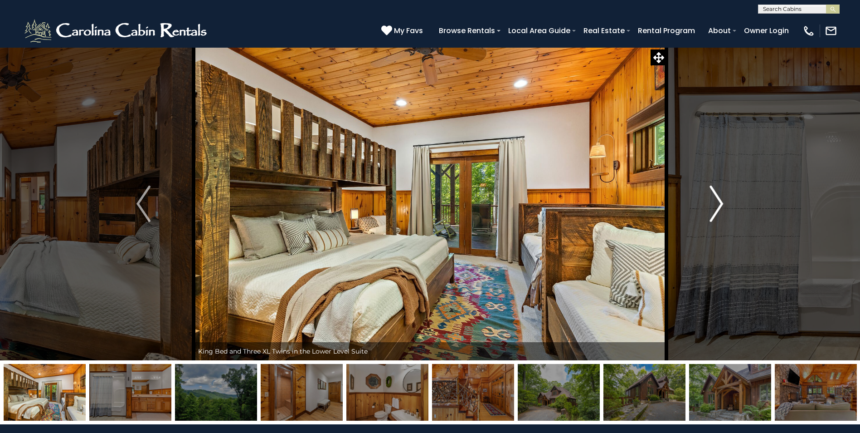
click at [719, 200] on img "Next" at bounding box center [717, 204] width 14 height 36
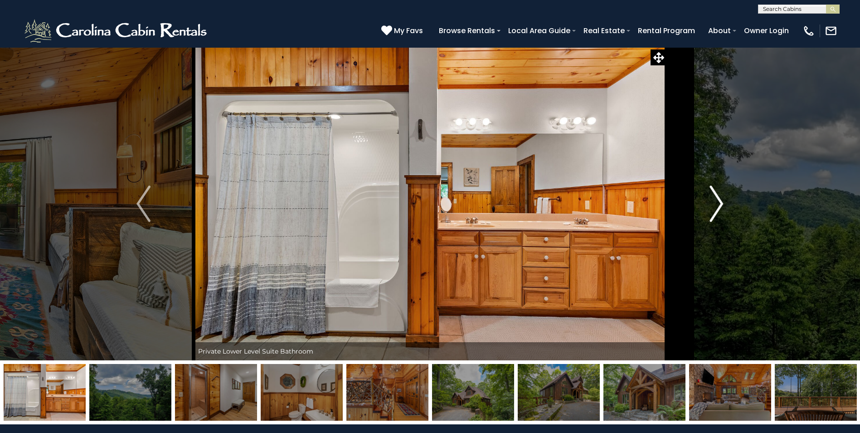
click at [719, 200] on img "Next" at bounding box center [717, 204] width 14 height 36
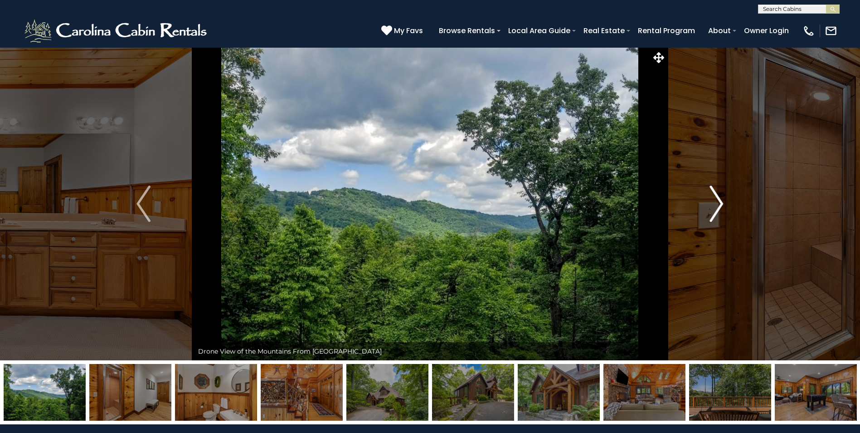
click at [719, 200] on img "Next" at bounding box center [717, 204] width 14 height 36
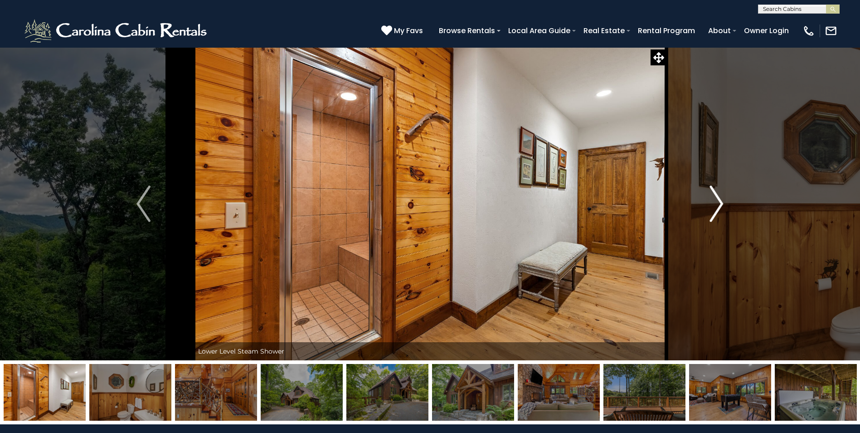
click at [719, 200] on img "Next" at bounding box center [717, 204] width 14 height 36
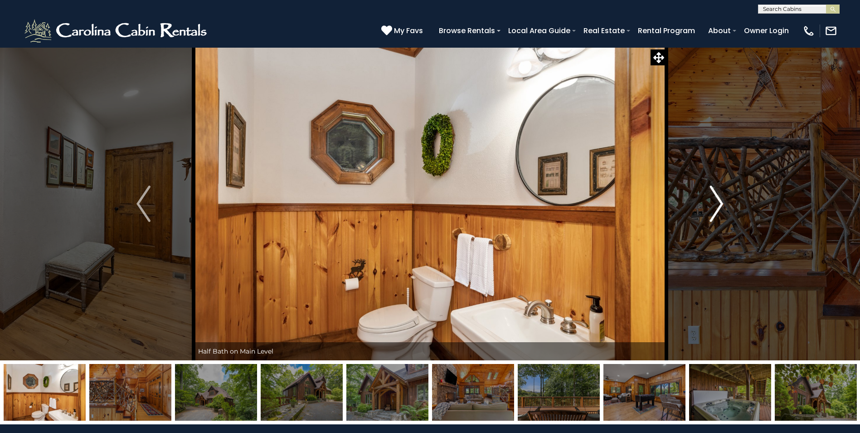
click at [719, 200] on img "Next" at bounding box center [717, 204] width 14 height 36
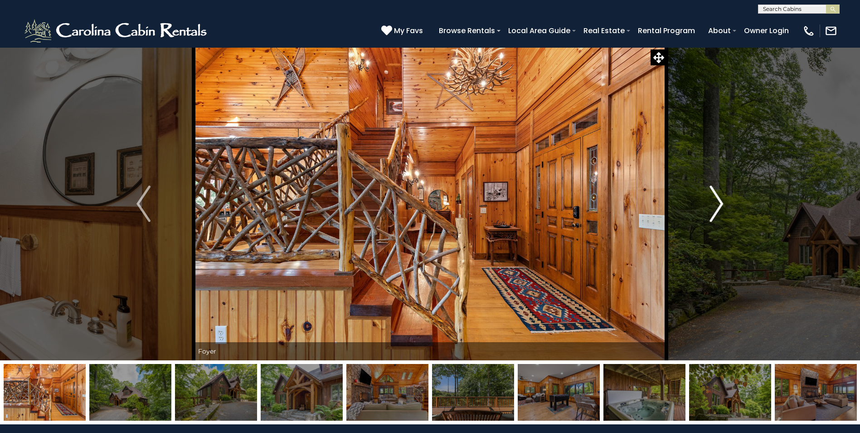
click at [720, 200] on img "Next" at bounding box center [717, 204] width 14 height 36
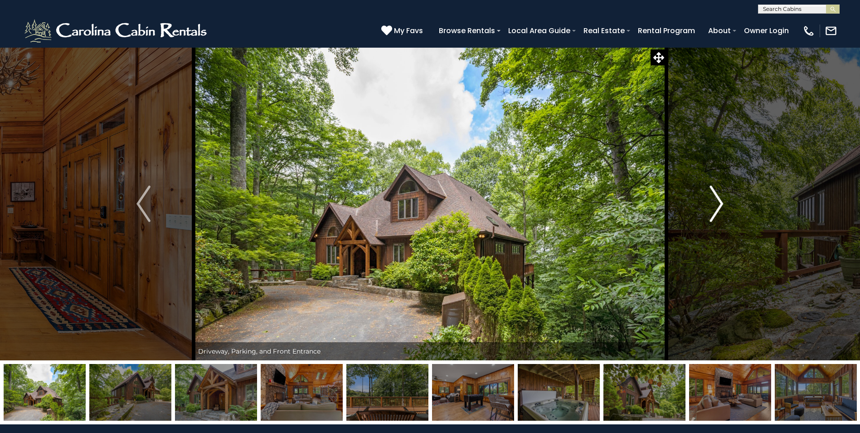
click at [722, 201] on img "Next" at bounding box center [717, 204] width 14 height 36
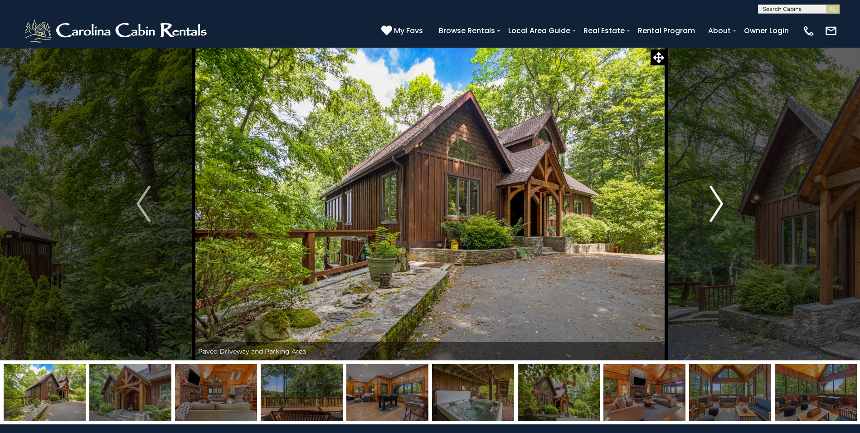
click at [721, 201] on img "Next" at bounding box center [717, 204] width 14 height 36
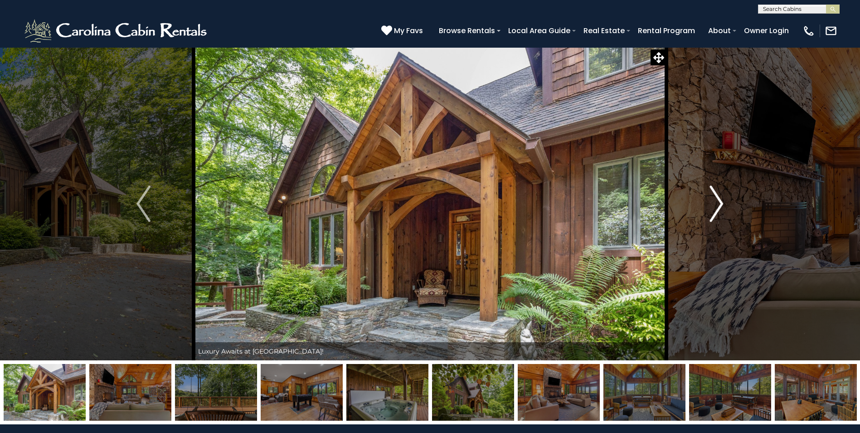
click at [721, 201] on img "Next" at bounding box center [717, 204] width 14 height 36
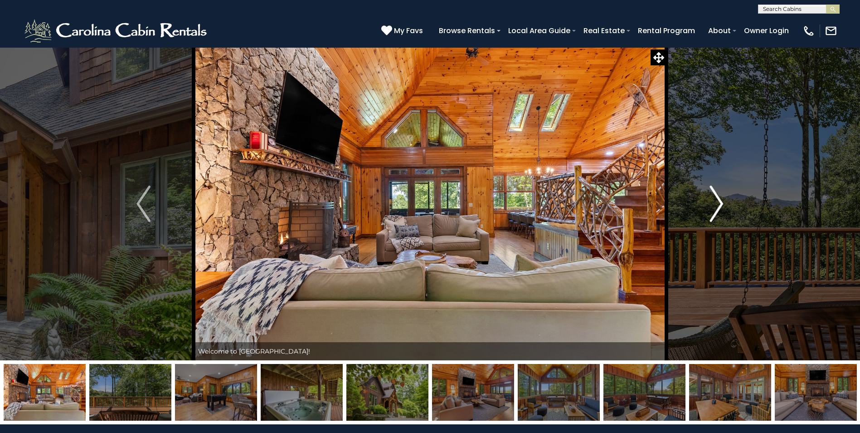
click at [721, 201] on img "Next" at bounding box center [717, 204] width 14 height 36
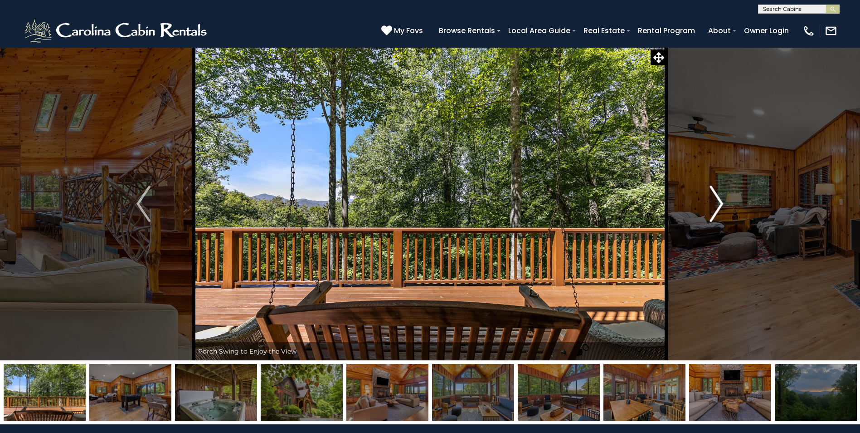
click at [721, 201] on img "Next" at bounding box center [717, 204] width 14 height 36
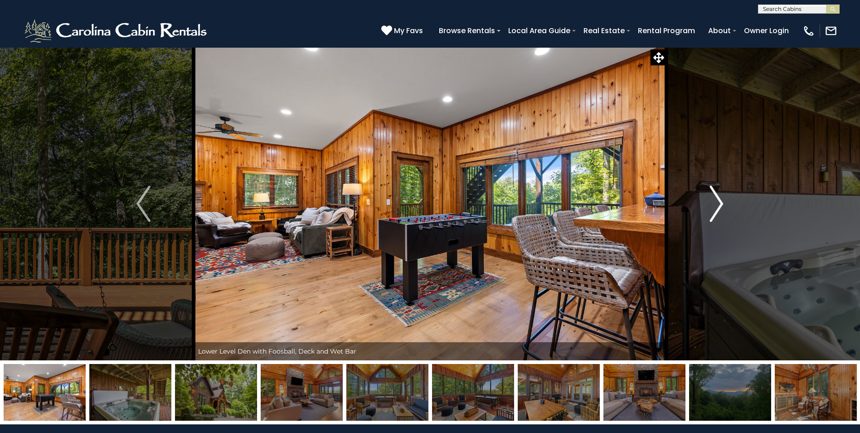
click at [721, 201] on img "Next" at bounding box center [717, 204] width 14 height 36
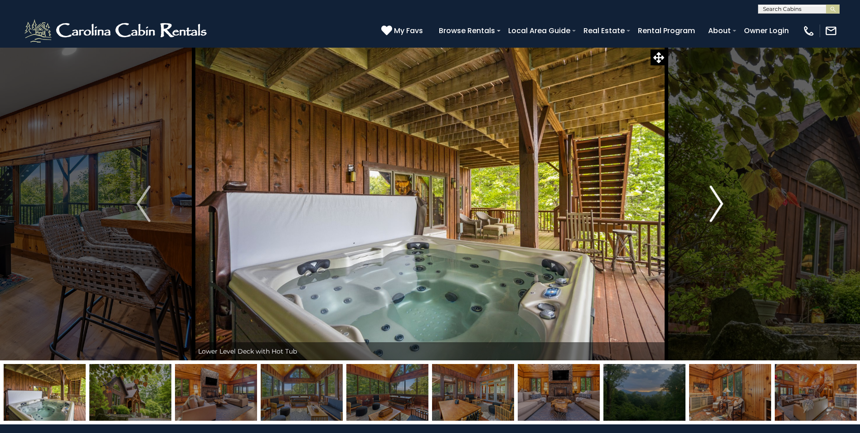
click at [721, 201] on img "Next" at bounding box center [717, 204] width 14 height 36
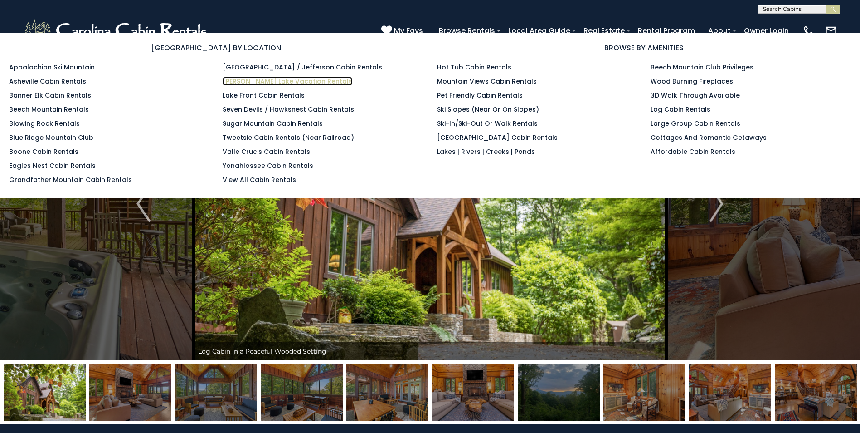
click at [260, 79] on link "[PERSON_NAME] Lake Vacation Rentals" at bounding box center [288, 81] width 130 height 9
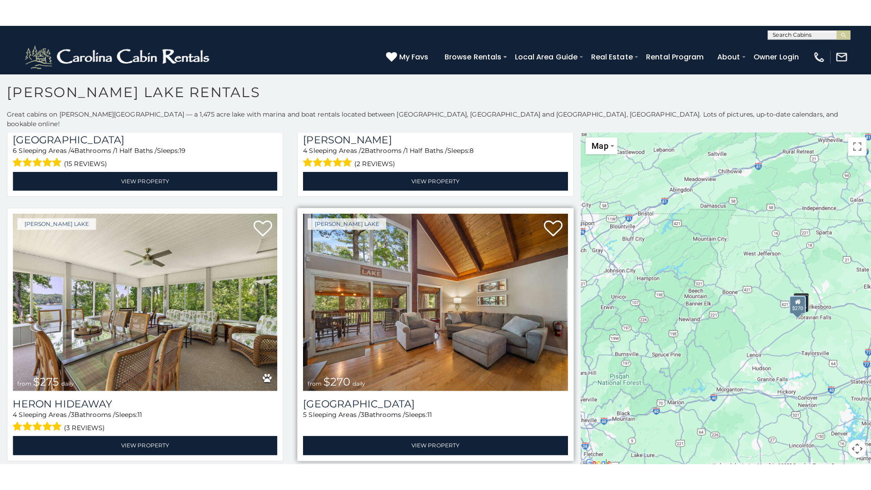
scroll to position [5, 0]
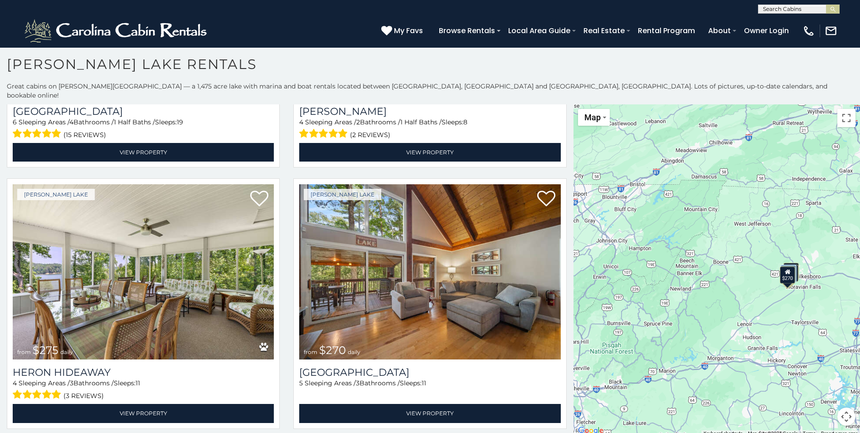
click at [845, 407] on button "Map camera controls" at bounding box center [847, 416] width 18 height 18
drag, startPoint x: 847, startPoint y: 107, endPoint x: 848, endPoint y: 141, distance: 33.6
click at [847, 109] on button "Toggle fullscreen view" at bounding box center [847, 118] width 18 height 18
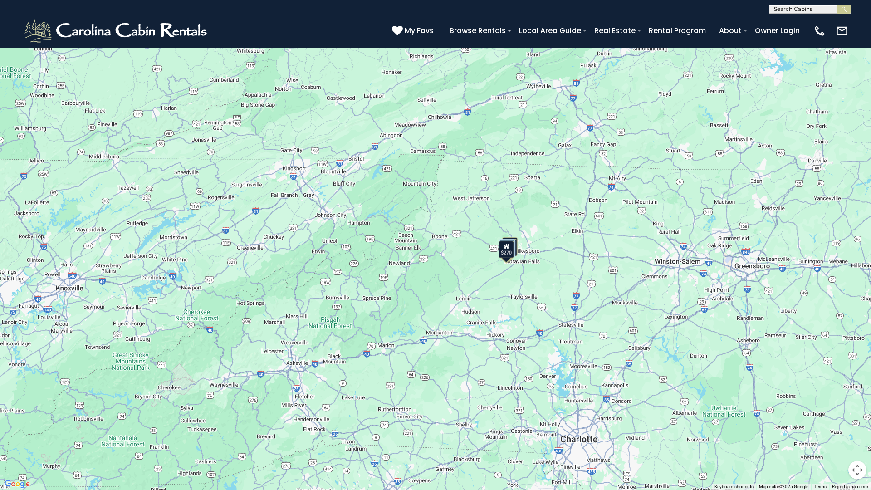
click at [859, 432] on button "Map camera controls" at bounding box center [857, 470] width 18 height 18
click at [837, 428] on button "Zoom in" at bounding box center [834, 424] width 18 height 18
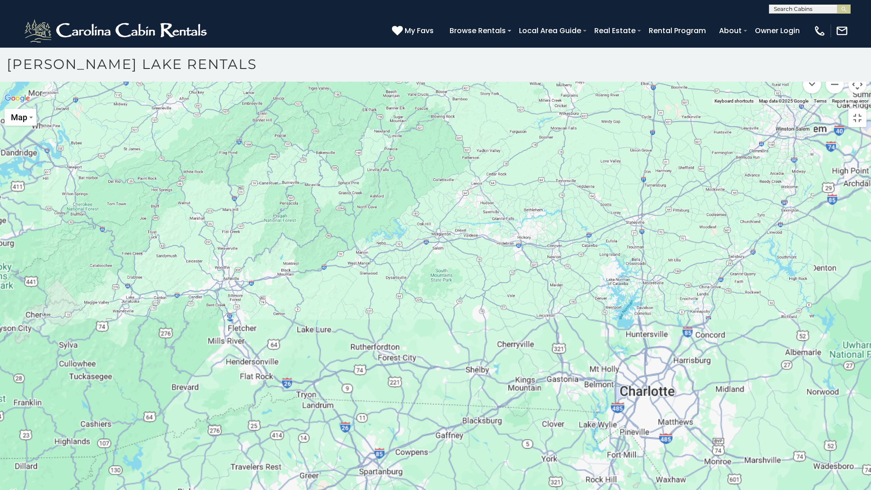
click at [837, 48] on button "Zoom in" at bounding box center [834, 39] width 18 height 18
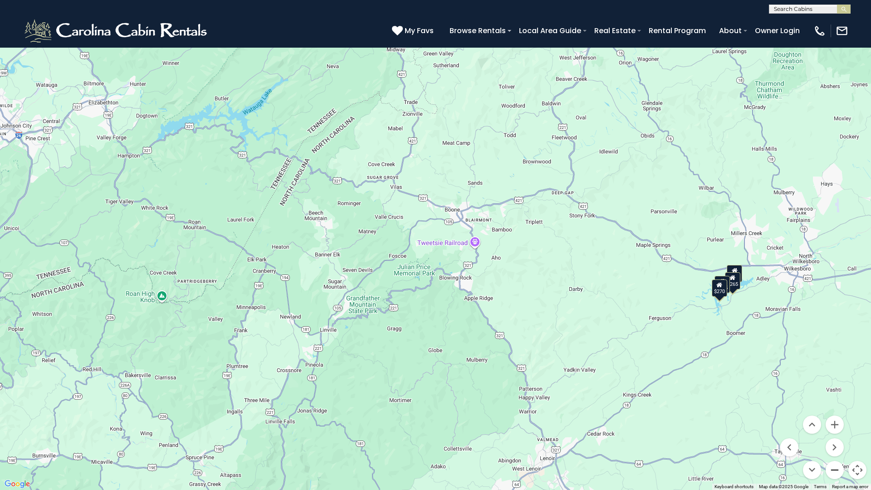
click at [834, 432] on button "Zoom out" at bounding box center [834, 470] width 18 height 18
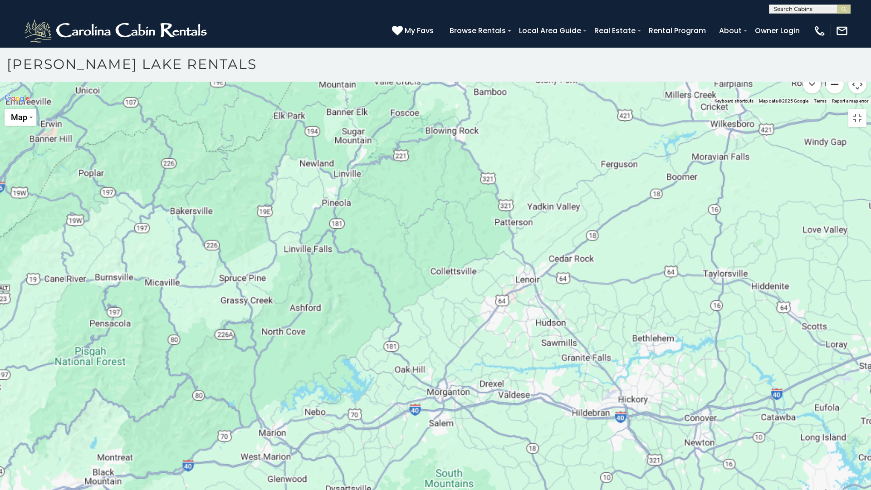
click at [834, 93] on button "Zoom out" at bounding box center [834, 84] width 18 height 18
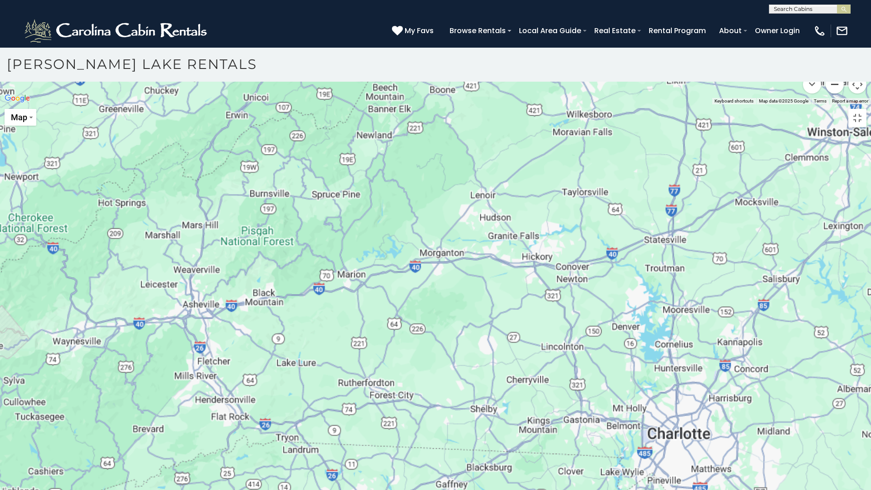
click at [834, 93] on button "Zoom out" at bounding box center [834, 84] width 18 height 18
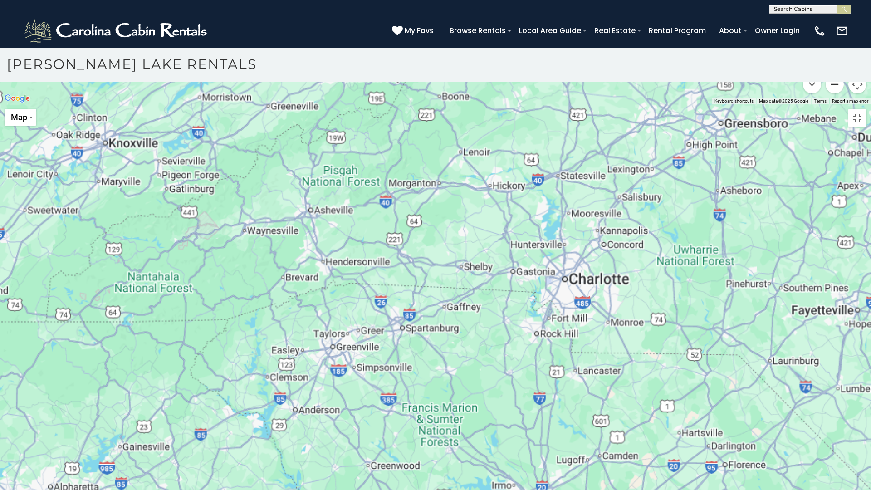
click at [834, 93] on button "Zoom out" at bounding box center [834, 84] width 18 height 18
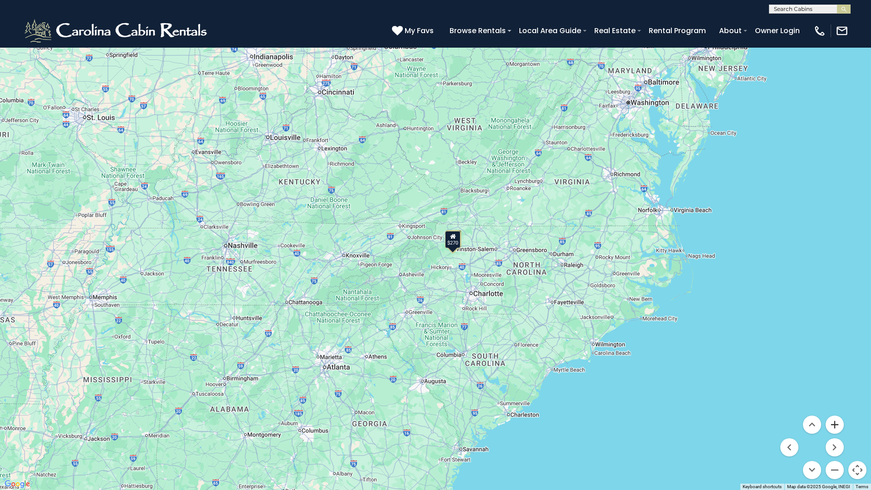
click at [836, 424] on button "Zoom in" at bounding box center [834, 424] width 18 height 18
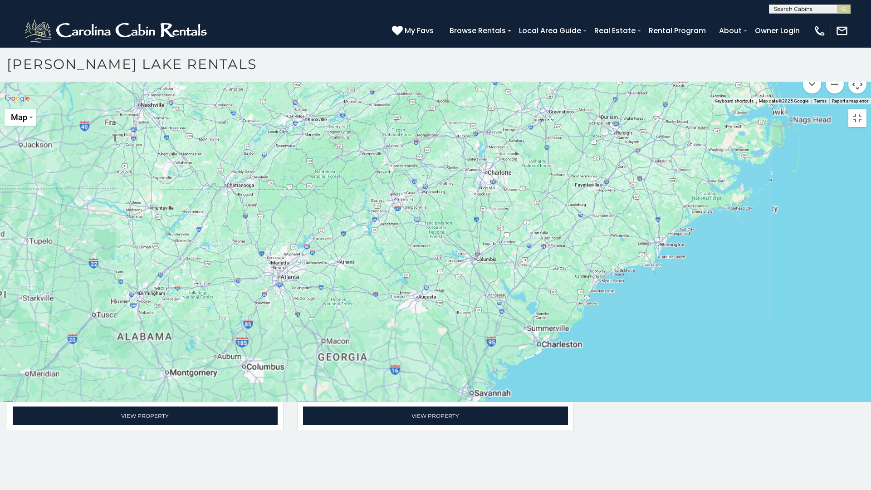
click at [836, 48] on button "Zoom in" at bounding box center [834, 39] width 18 height 18
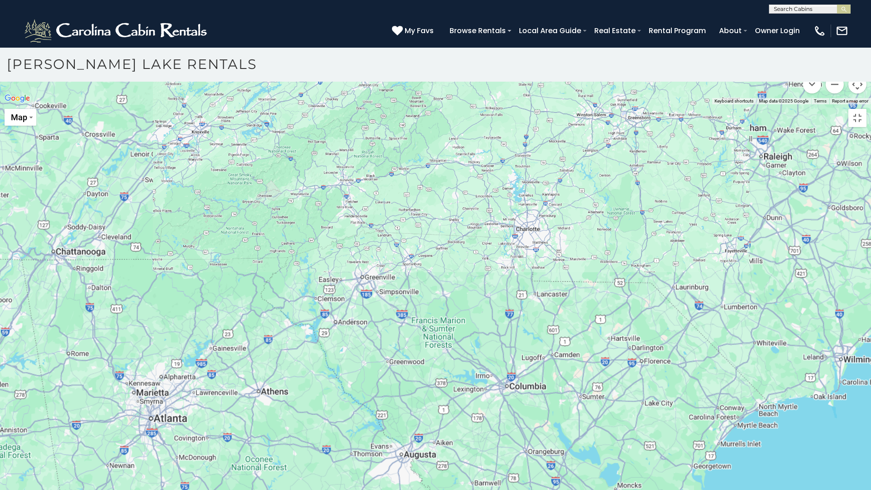
click at [836, 48] on button "Zoom in" at bounding box center [834, 39] width 18 height 18
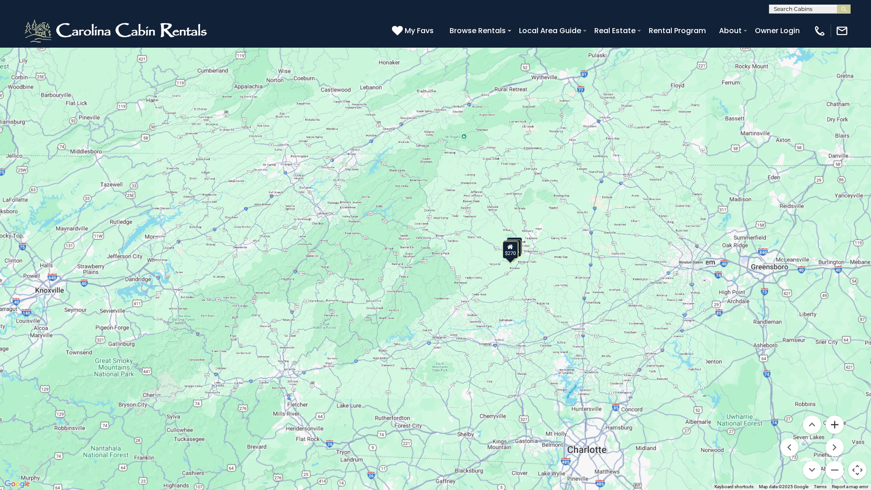
click at [836, 424] on button "Zoom in" at bounding box center [834, 424] width 18 height 18
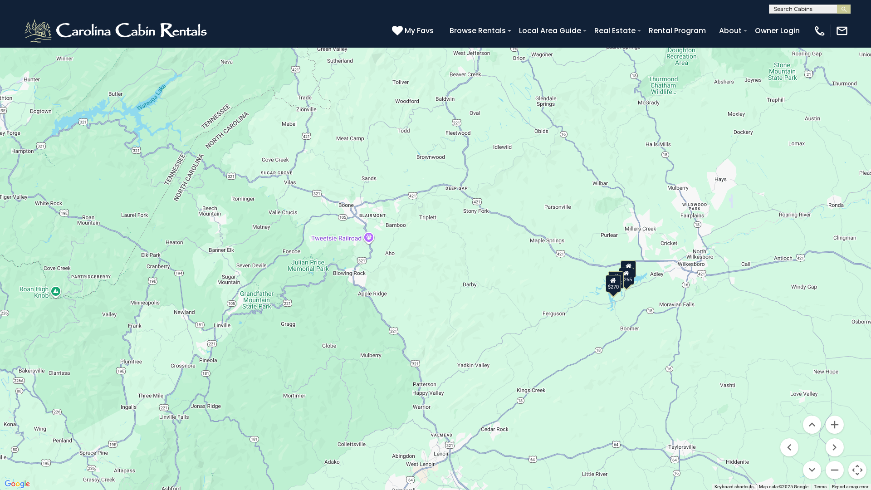
drag, startPoint x: 710, startPoint y: 335, endPoint x: 556, endPoint y: 319, distance: 155.0
click at [556, 319] on div "$550 $265 $275 $270 $550 $265 $275 $270 $550 $265 $275 $270" at bounding box center [435, 245] width 871 height 490
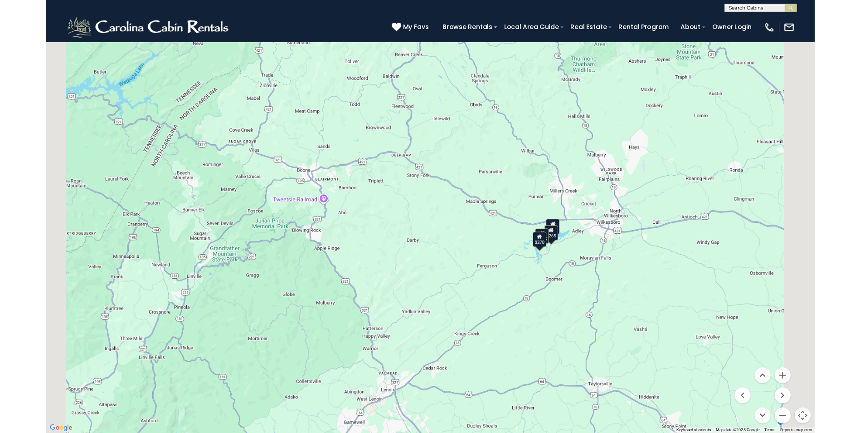
scroll to position [207, 0]
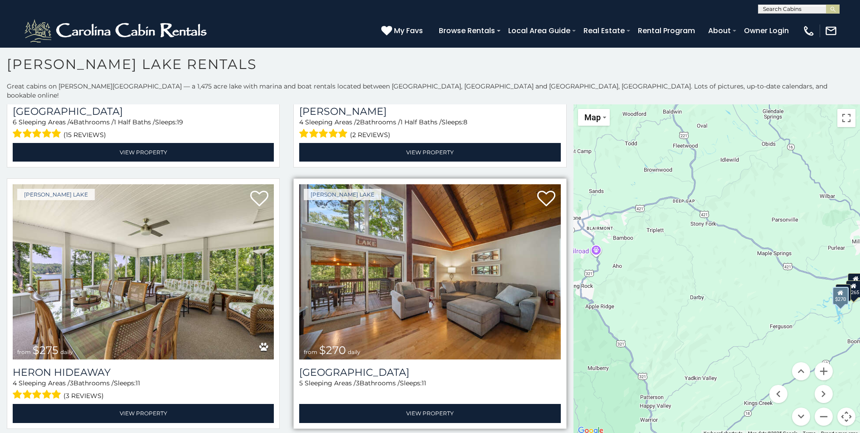
click at [494, 259] on img at bounding box center [429, 271] width 261 height 175
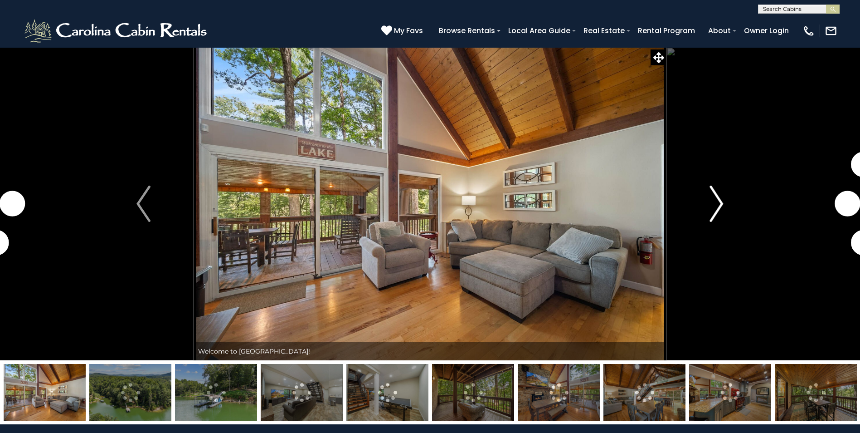
click at [721, 199] on img "Next" at bounding box center [717, 204] width 14 height 36
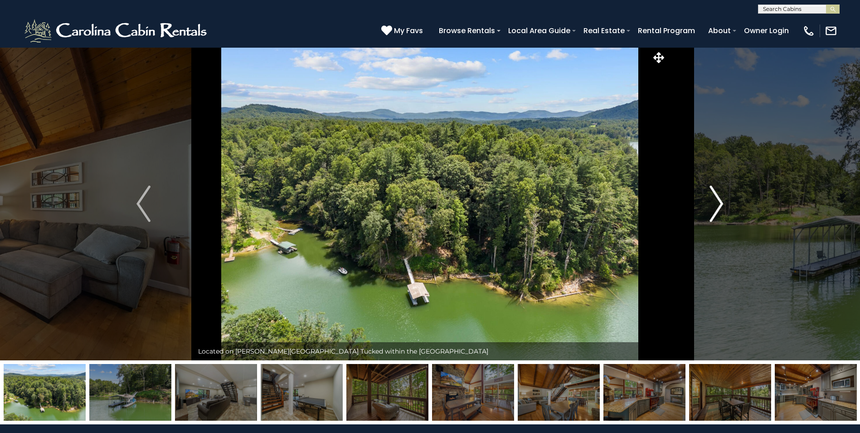
click at [721, 201] on img "Next" at bounding box center [717, 204] width 14 height 36
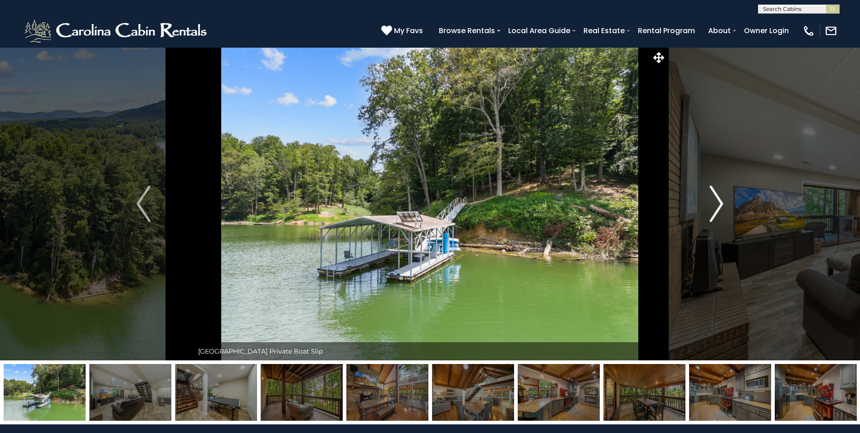
click at [721, 201] on img "Next" at bounding box center [717, 204] width 14 height 36
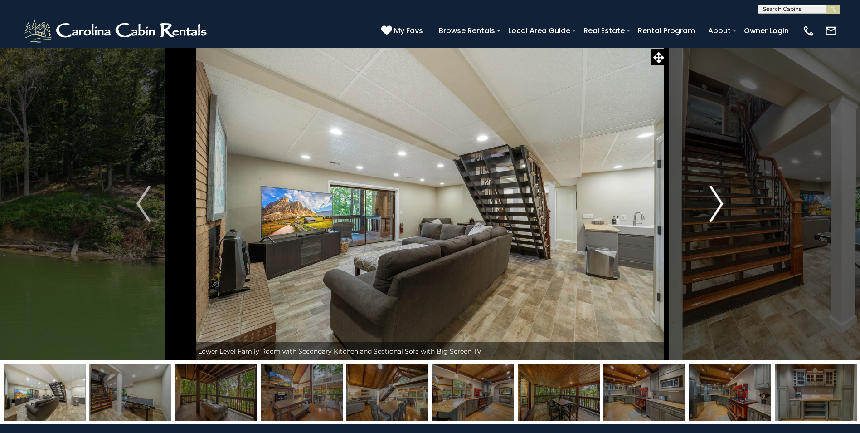
click at [721, 201] on img "Next" at bounding box center [717, 204] width 14 height 36
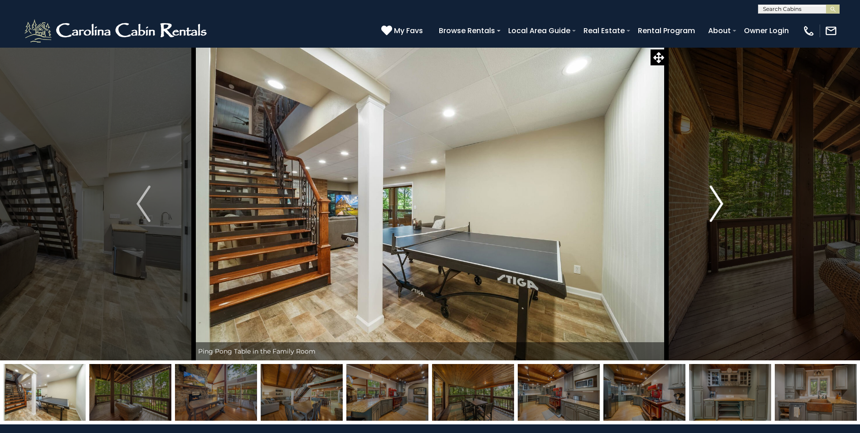
click at [721, 201] on img "Next" at bounding box center [717, 204] width 14 height 36
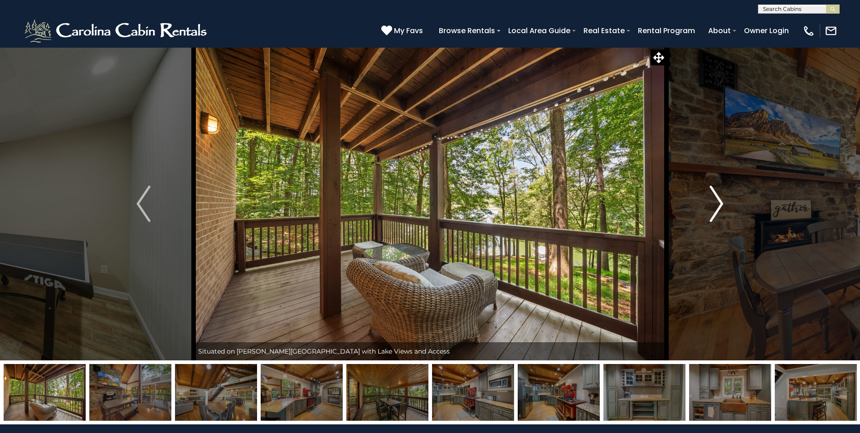
click at [722, 202] on img "Next" at bounding box center [717, 204] width 14 height 36
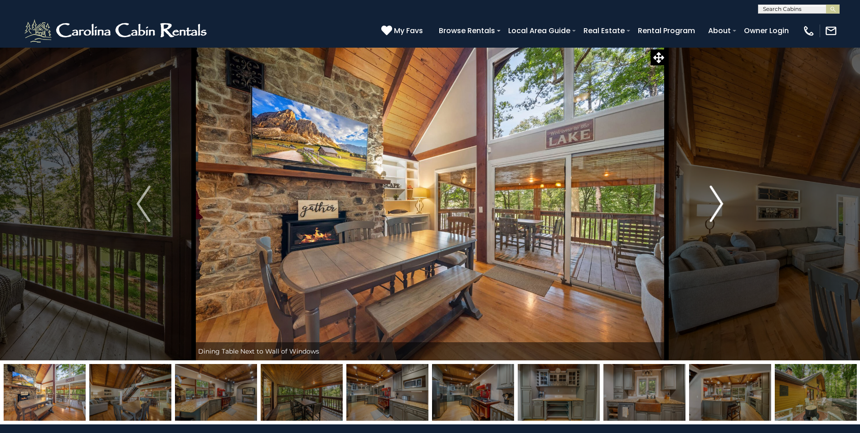
click at [718, 198] on img "Next" at bounding box center [717, 204] width 14 height 36
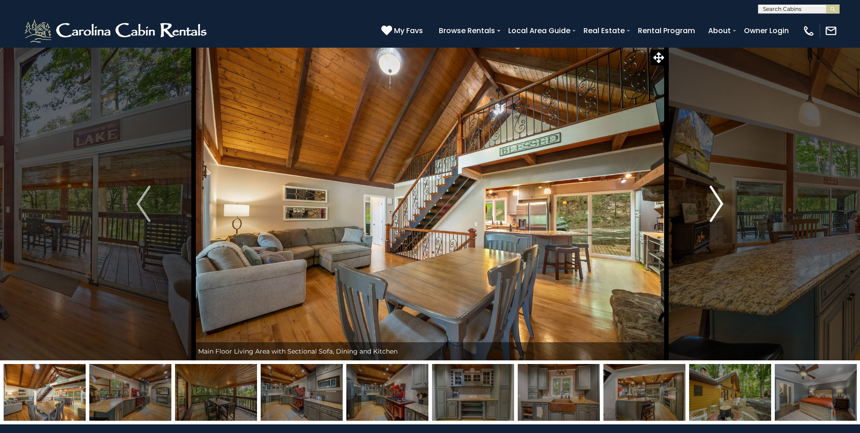
click at [718, 202] on img "Next" at bounding box center [717, 204] width 14 height 36
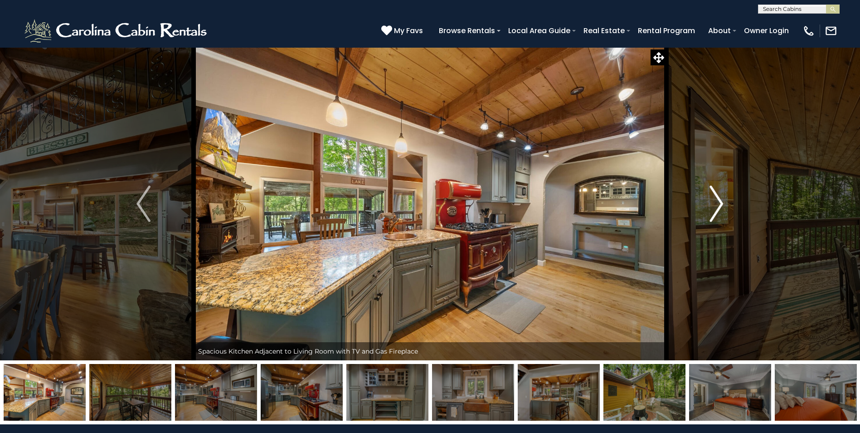
click at [721, 200] on img "Next" at bounding box center [717, 204] width 14 height 36
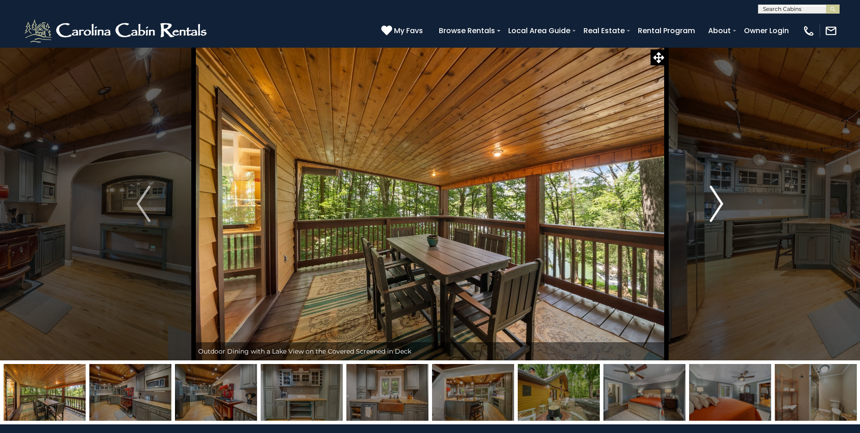
click at [717, 201] on img "Next" at bounding box center [717, 204] width 14 height 36
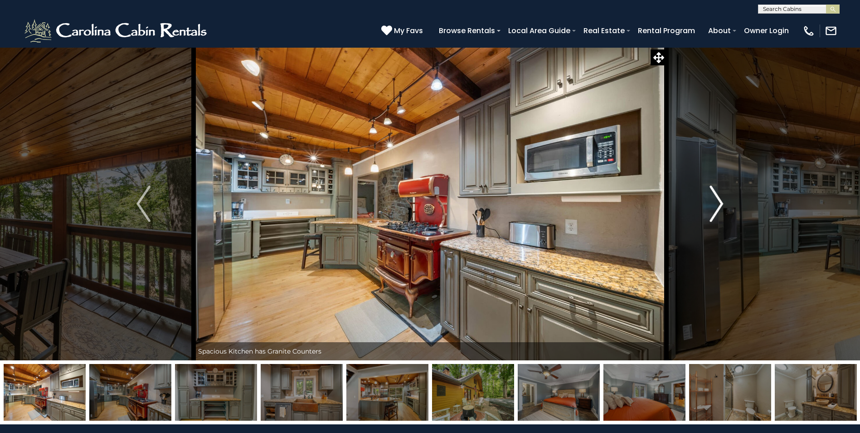
click at [718, 201] on img "Next" at bounding box center [717, 204] width 14 height 36
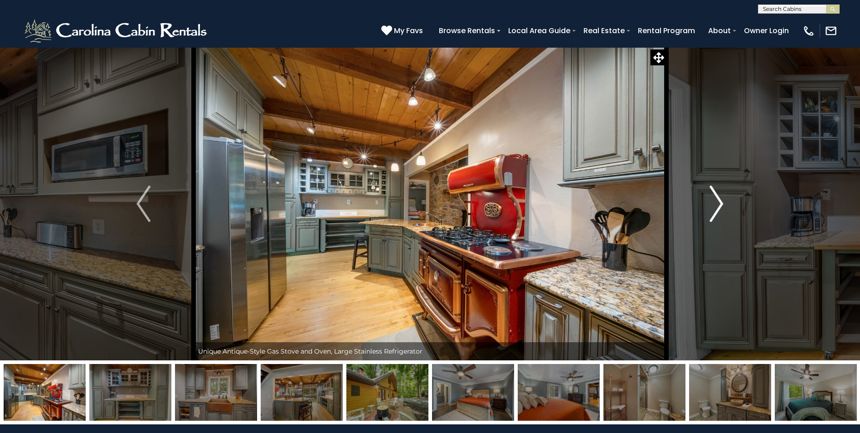
click at [718, 200] on img "Next" at bounding box center [717, 204] width 14 height 36
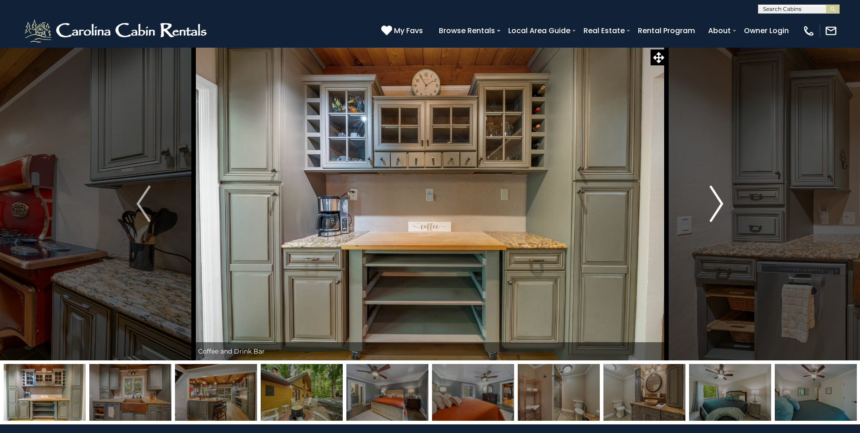
click at [722, 201] on img "Next" at bounding box center [717, 204] width 14 height 36
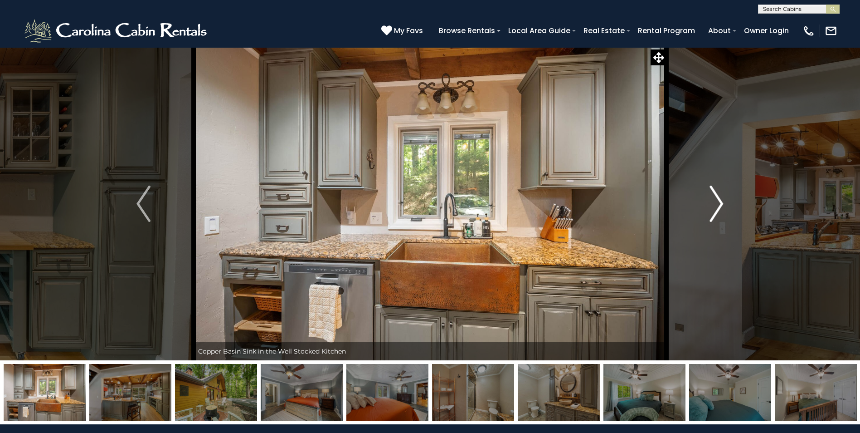
click at [722, 201] on img "Next" at bounding box center [717, 204] width 14 height 36
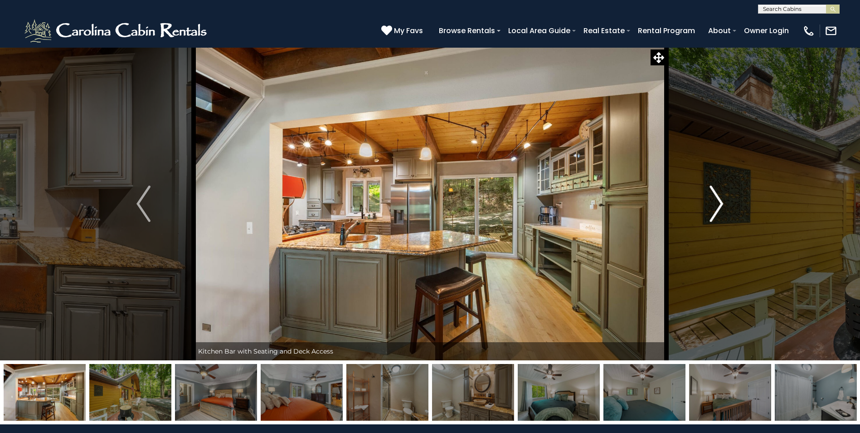
click at [722, 201] on img "Next" at bounding box center [717, 204] width 14 height 36
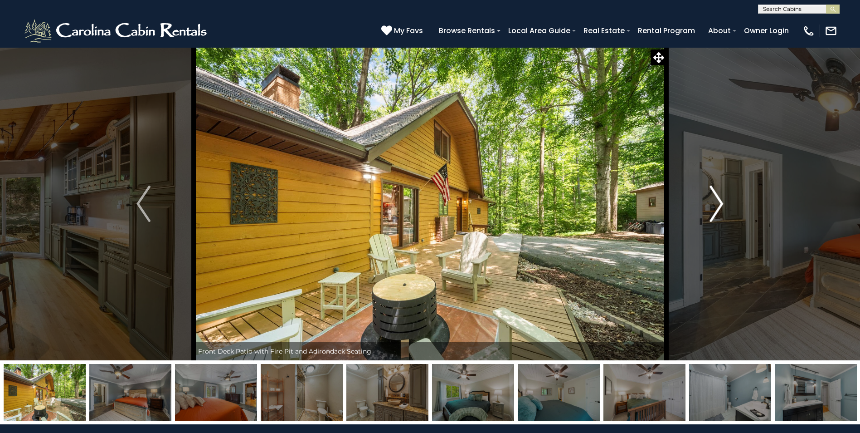
click at [718, 198] on img "Next" at bounding box center [717, 204] width 14 height 36
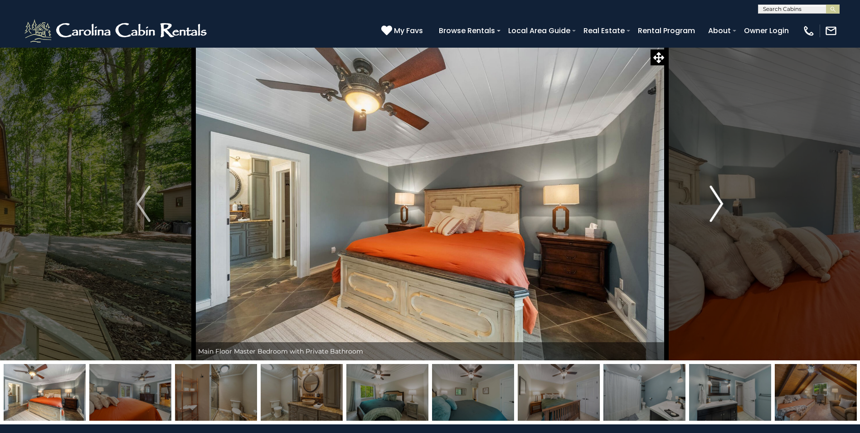
click at [718, 200] on img "Next" at bounding box center [717, 204] width 14 height 36
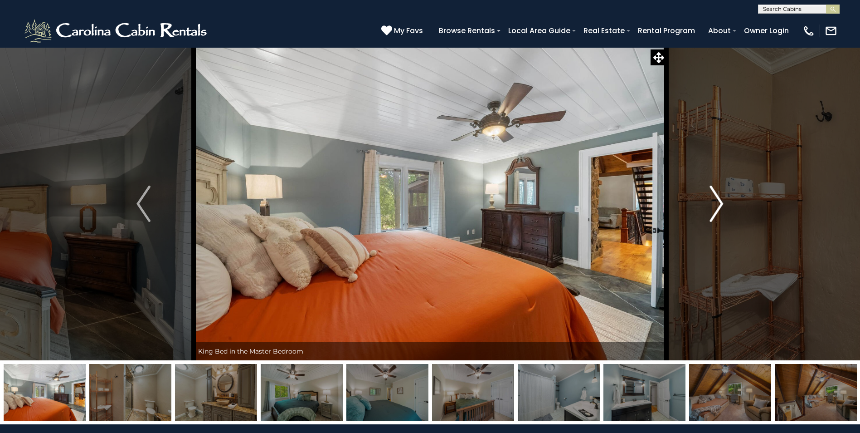
click at [718, 200] on img "Next" at bounding box center [717, 204] width 14 height 36
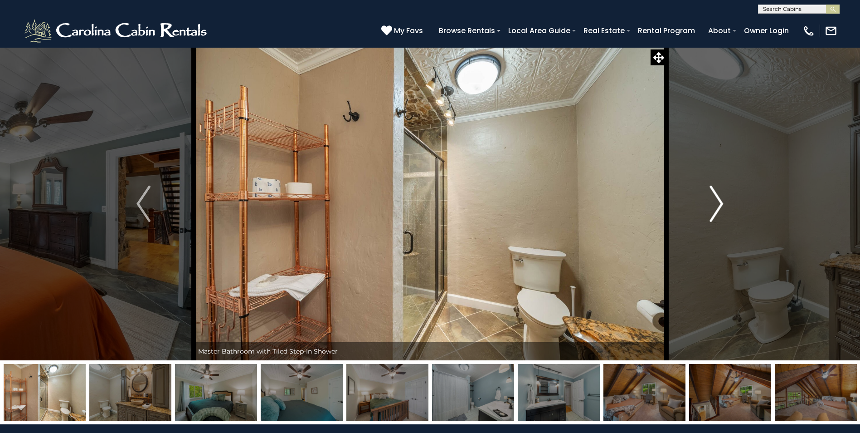
click at [718, 200] on img "Next" at bounding box center [717, 204] width 14 height 36
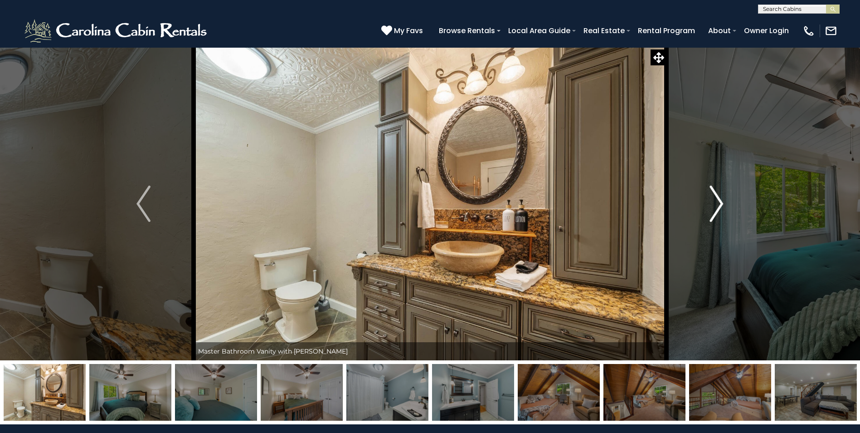
click at [720, 202] on img "Next" at bounding box center [717, 204] width 14 height 36
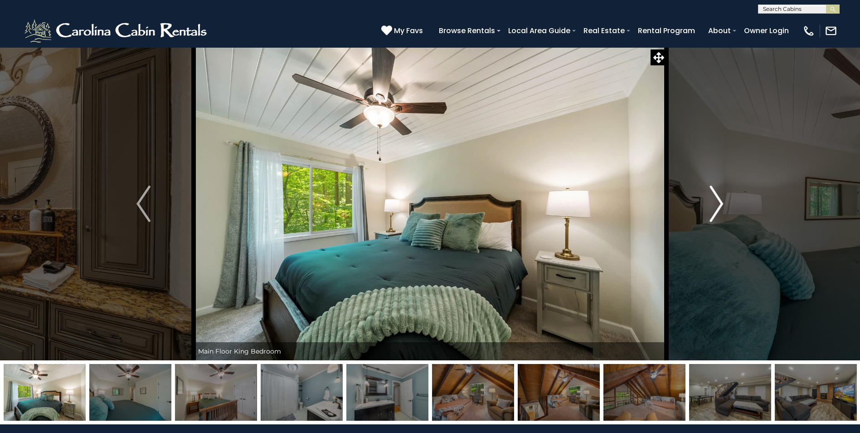
click at [720, 202] on img "Next" at bounding box center [717, 204] width 14 height 36
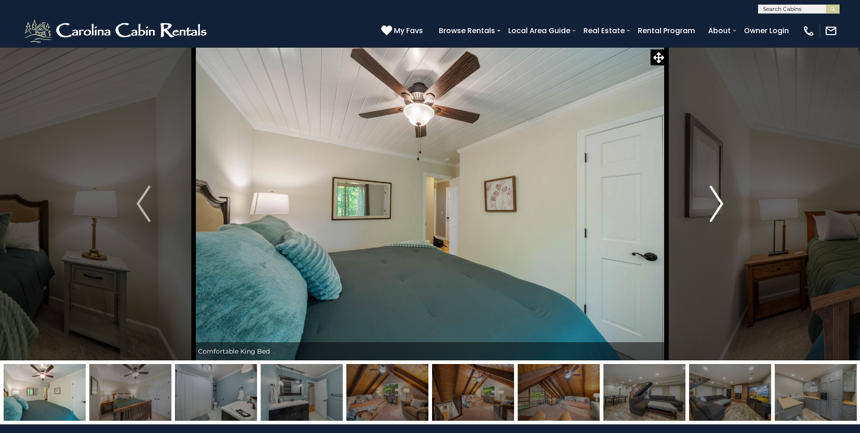
click at [720, 202] on img "Next" at bounding box center [717, 204] width 14 height 36
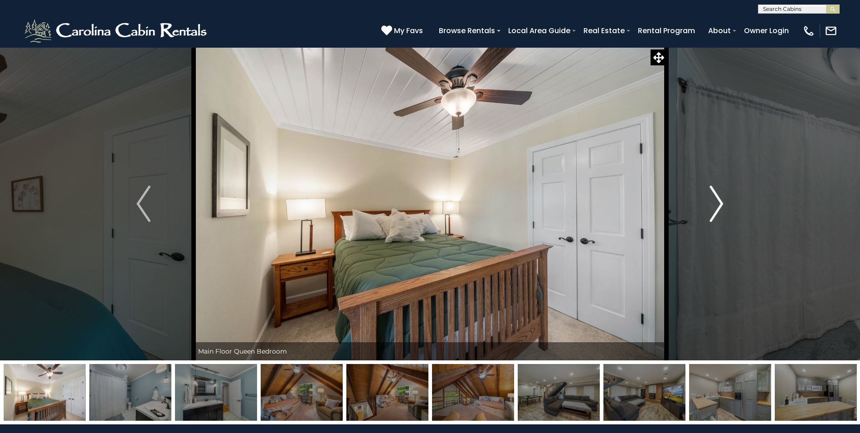
click at [720, 202] on img "Next" at bounding box center [717, 204] width 14 height 36
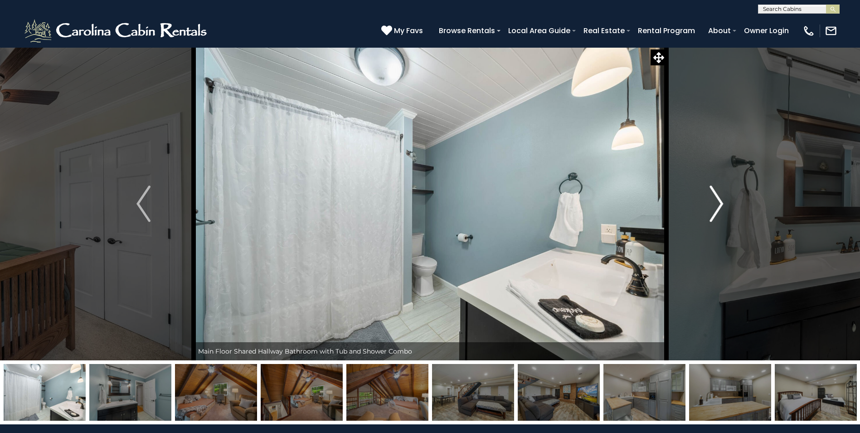
click at [720, 202] on img "Next" at bounding box center [717, 204] width 14 height 36
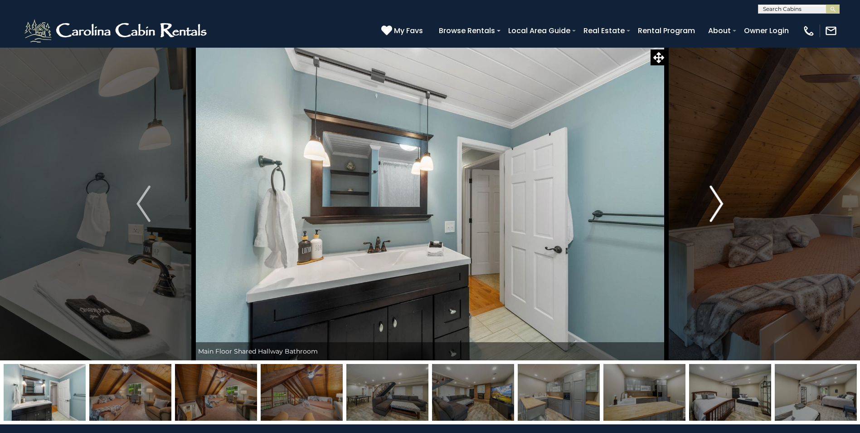
click at [720, 202] on img "Next" at bounding box center [717, 204] width 14 height 36
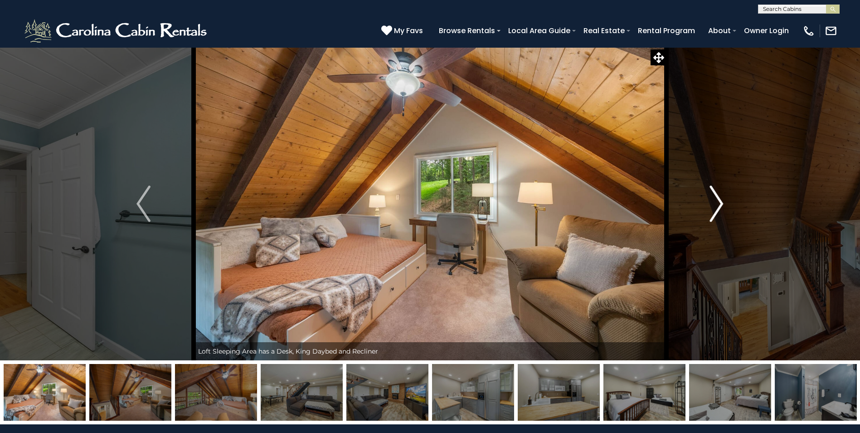
click at [721, 205] on img "Next" at bounding box center [717, 204] width 14 height 36
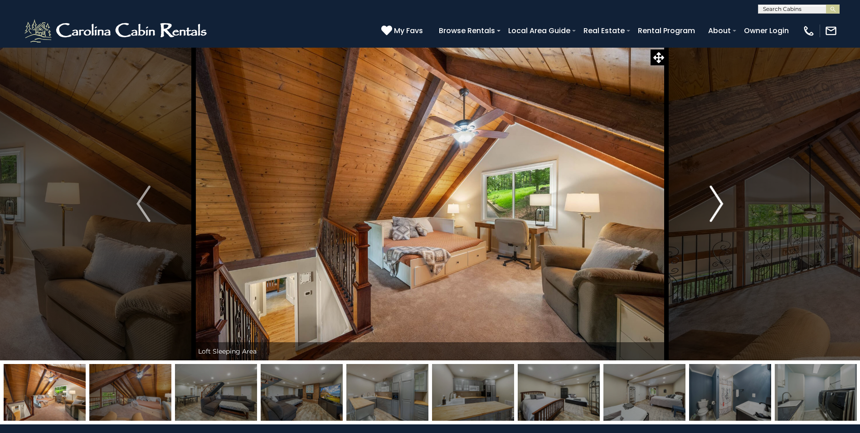
click at [722, 203] on img "Next" at bounding box center [717, 204] width 14 height 36
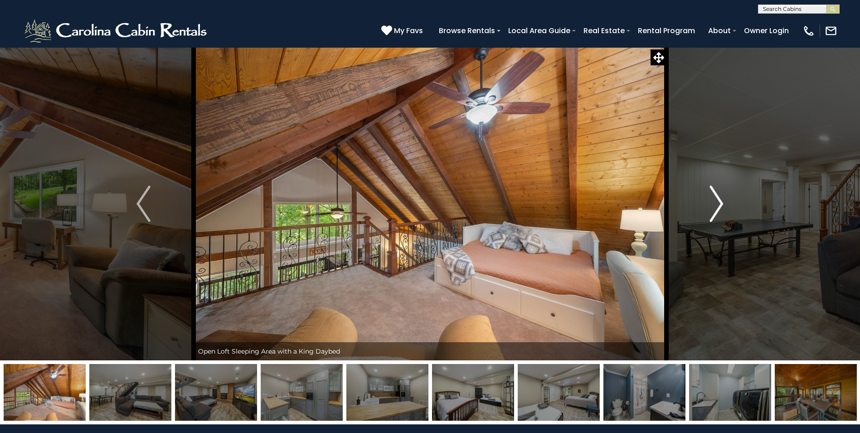
click at [718, 201] on img "Next" at bounding box center [717, 204] width 14 height 36
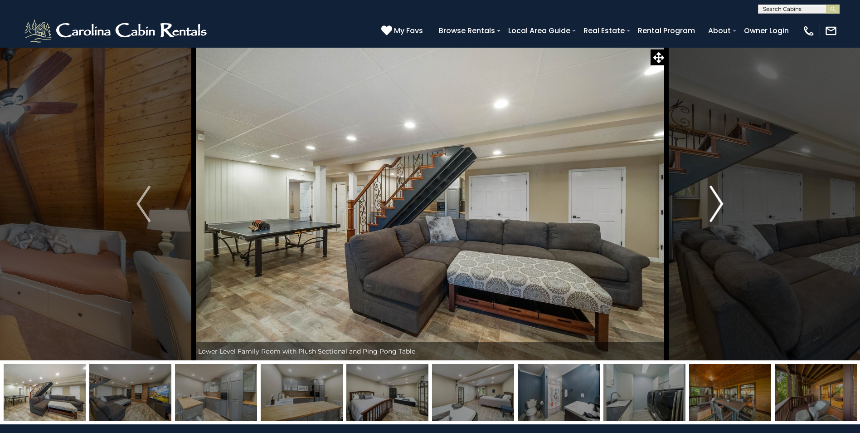
click at [717, 199] on img "Next" at bounding box center [717, 204] width 14 height 36
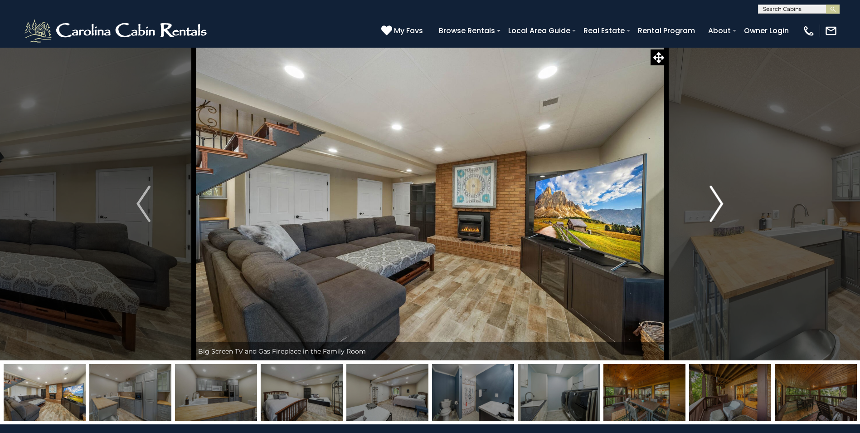
click at [717, 199] on img "Next" at bounding box center [717, 204] width 14 height 36
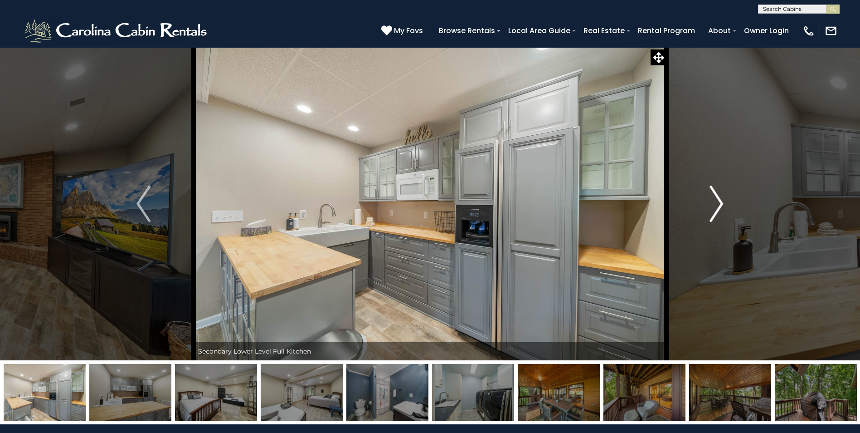
click at [717, 199] on img "Next" at bounding box center [717, 204] width 14 height 36
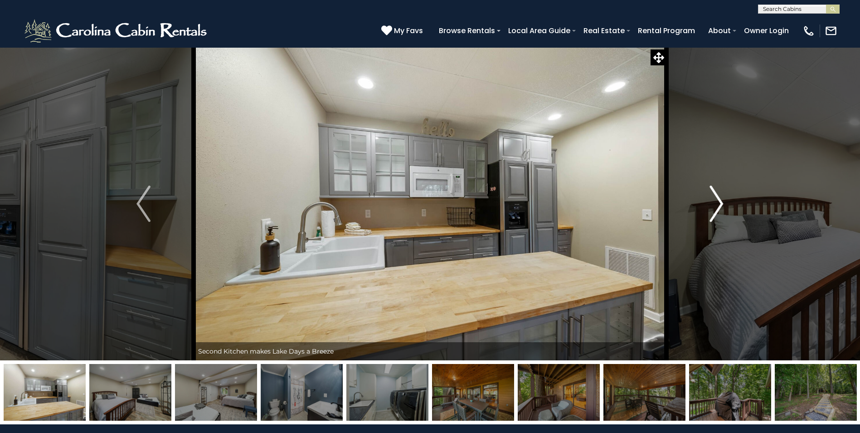
click at [717, 199] on img "Next" at bounding box center [717, 204] width 14 height 36
